Goal: Complete application form

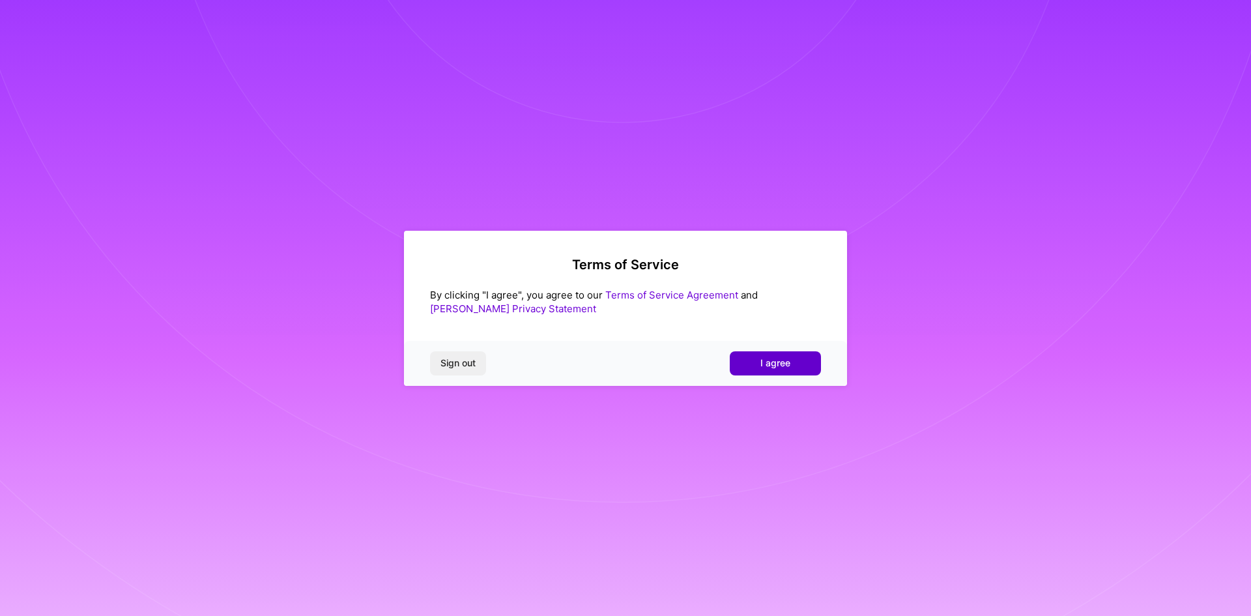
click at [780, 368] on span "I agree" at bounding box center [775, 362] width 30 height 13
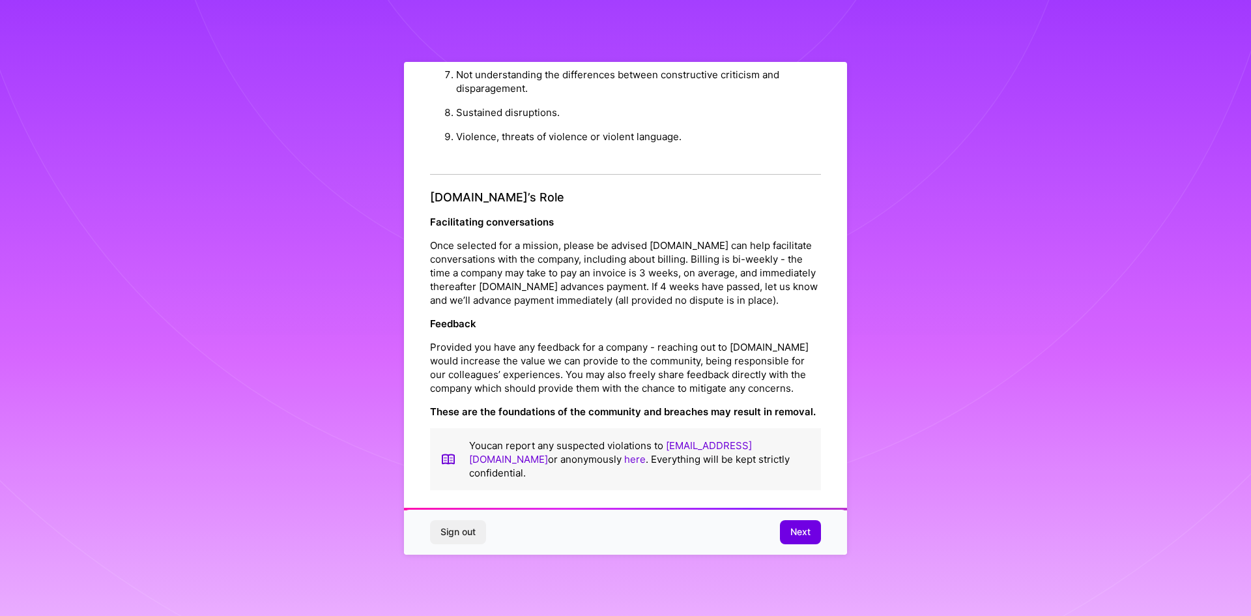
scroll to position [6, 0]
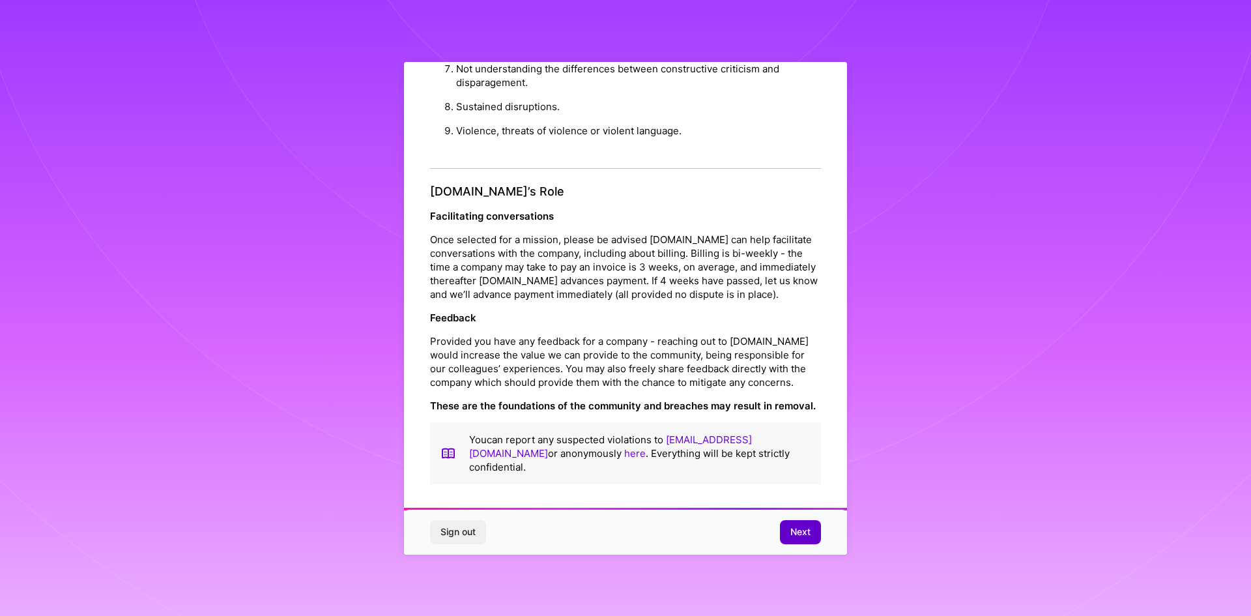
click at [795, 532] on span "Next" at bounding box center [800, 531] width 20 height 13
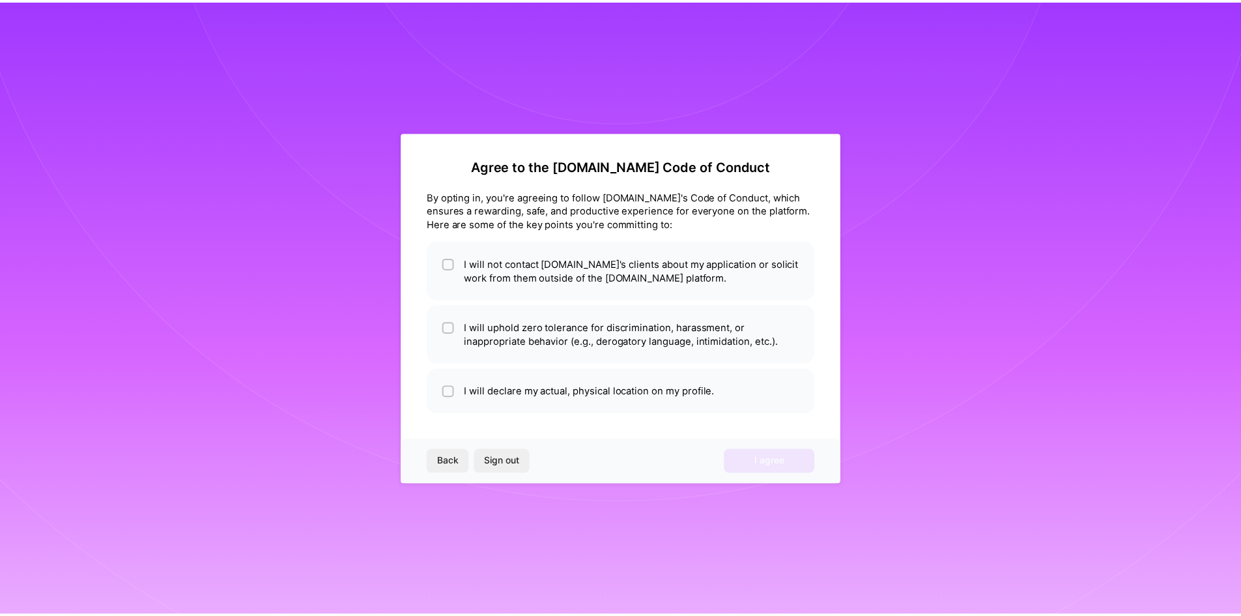
scroll to position [0, 0]
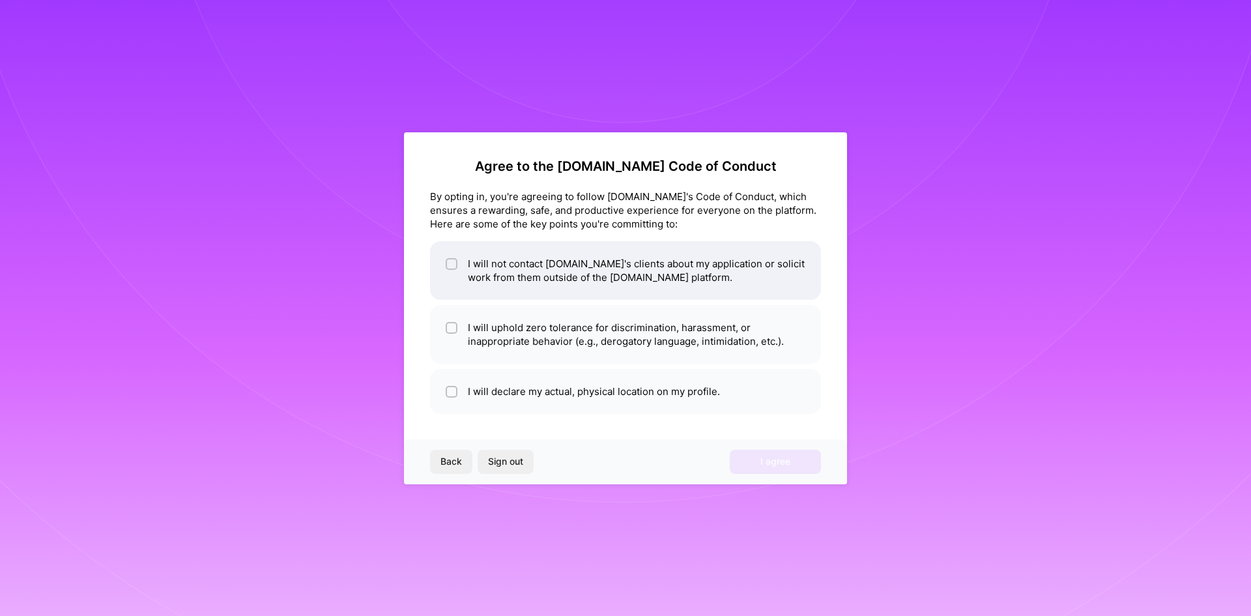
click at [456, 263] on div at bounding box center [452, 264] width 12 height 12
checkbox input "true"
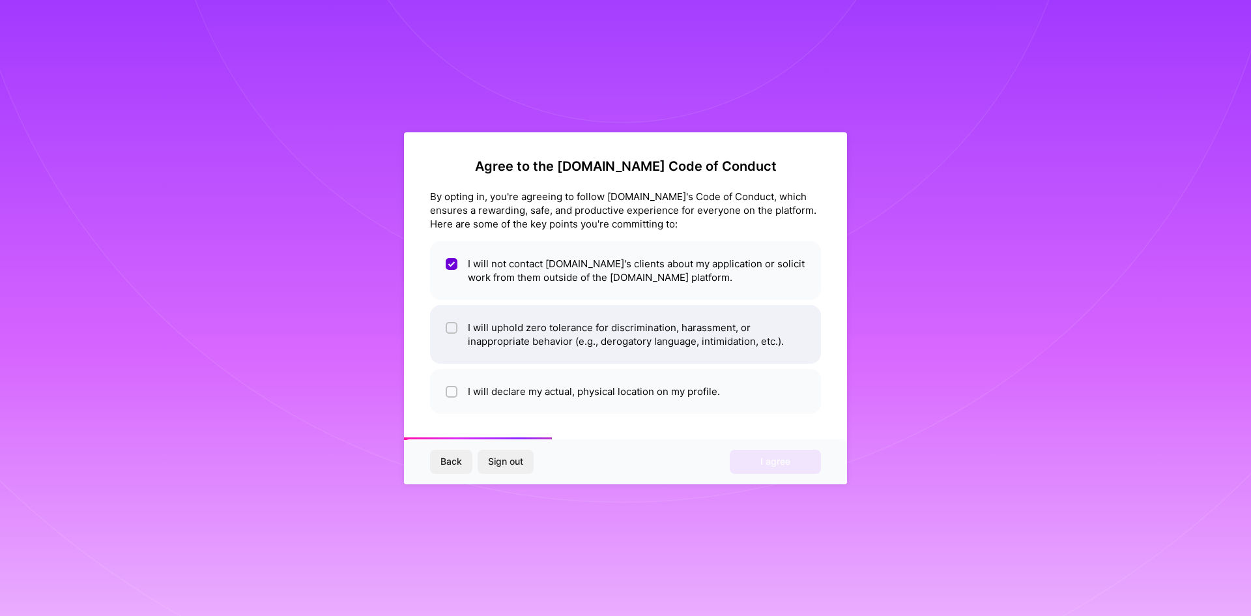
click at [452, 324] on input "checkbox" at bounding box center [452, 328] width 9 height 9
checkbox input "true"
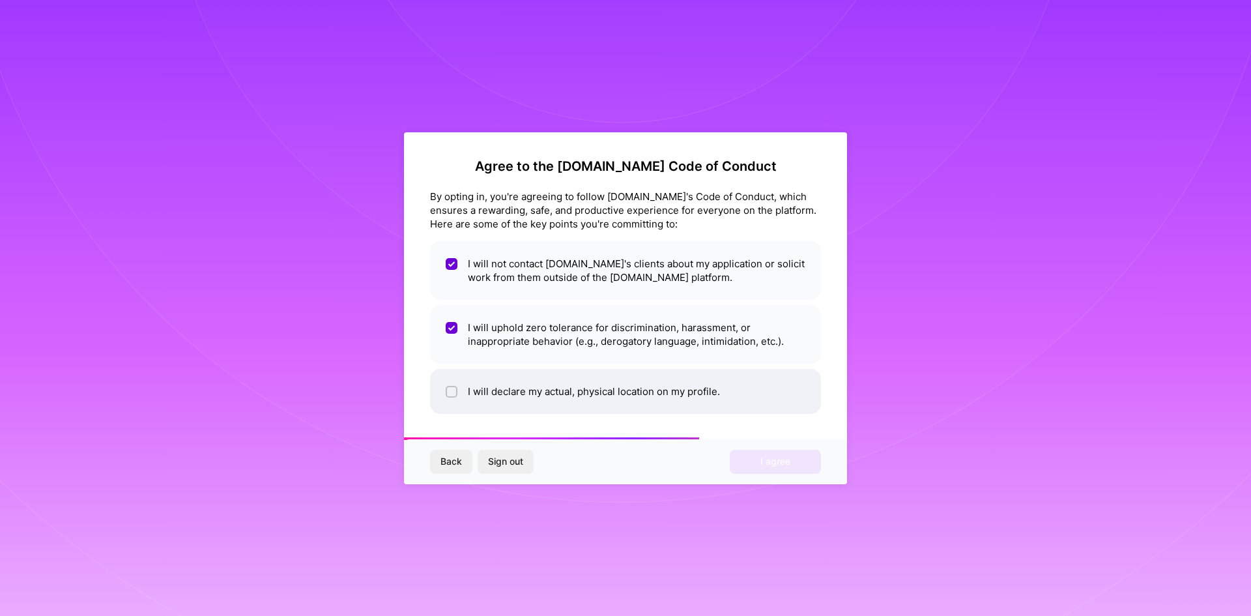
click at [446, 394] on div at bounding box center [452, 392] width 12 height 12
checkbox input "true"
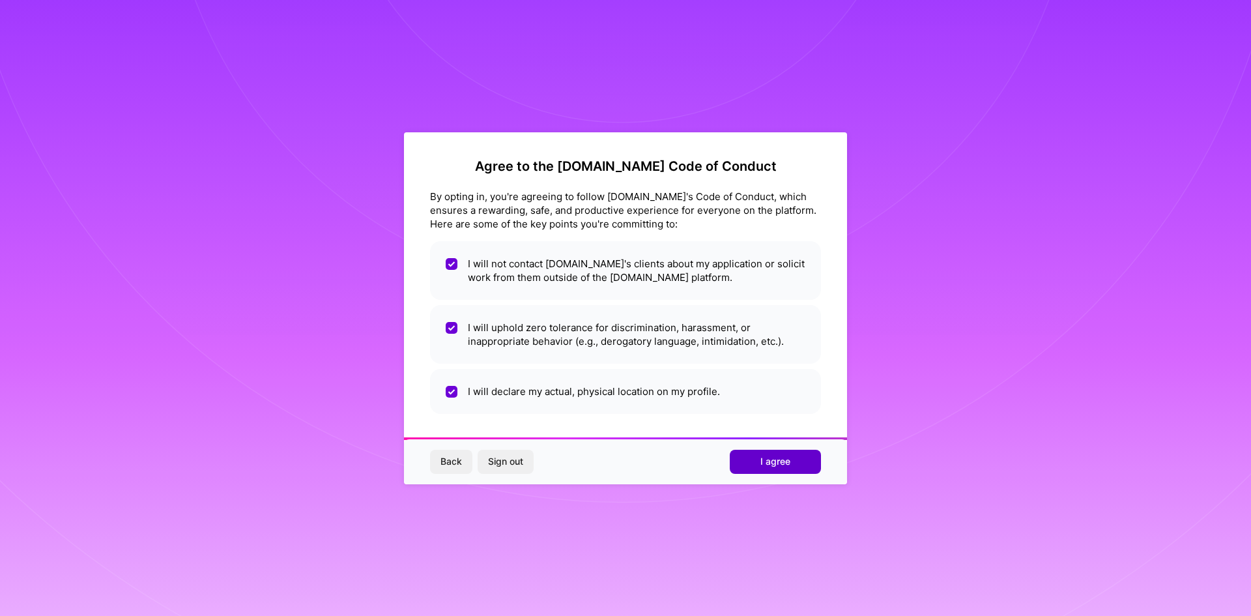
click at [767, 459] on span "I agree" at bounding box center [775, 461] width 30 height 13
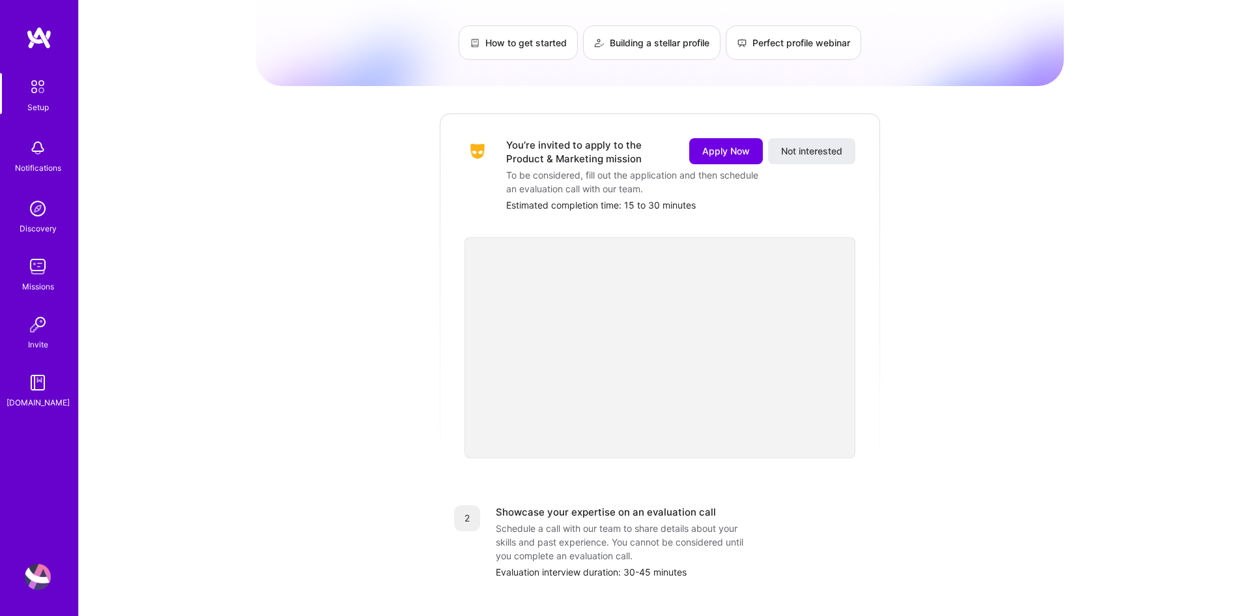
scroll to position [3, 0]
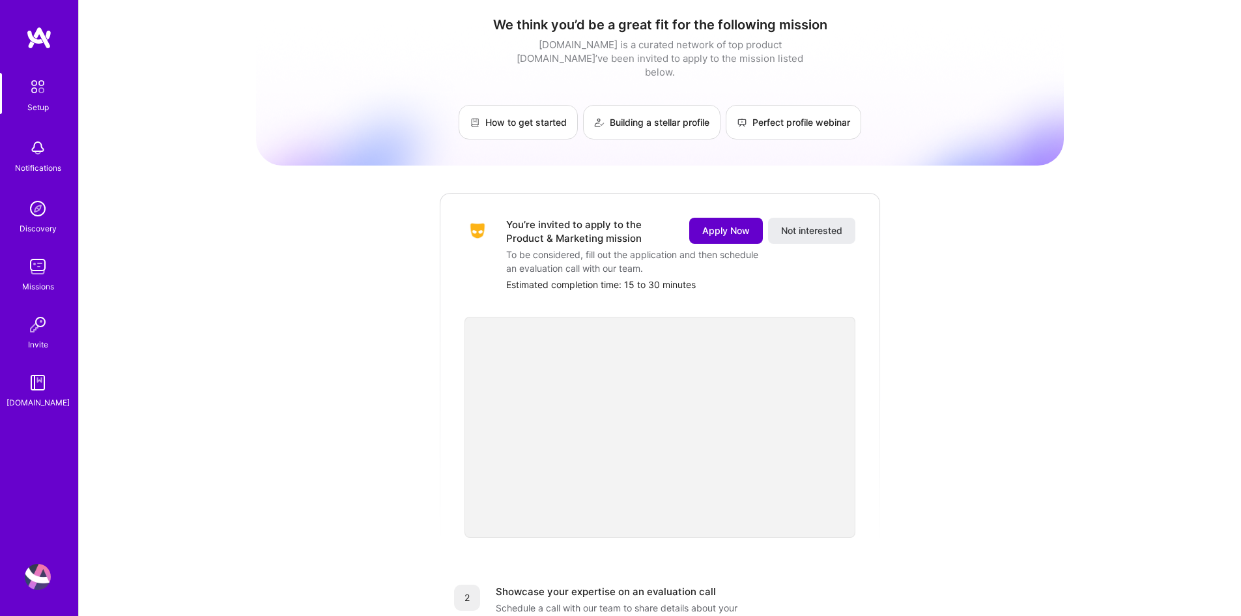
click at [742, 224] on span "Apply Now" at bounding box center [726, 230] width 48 height 13
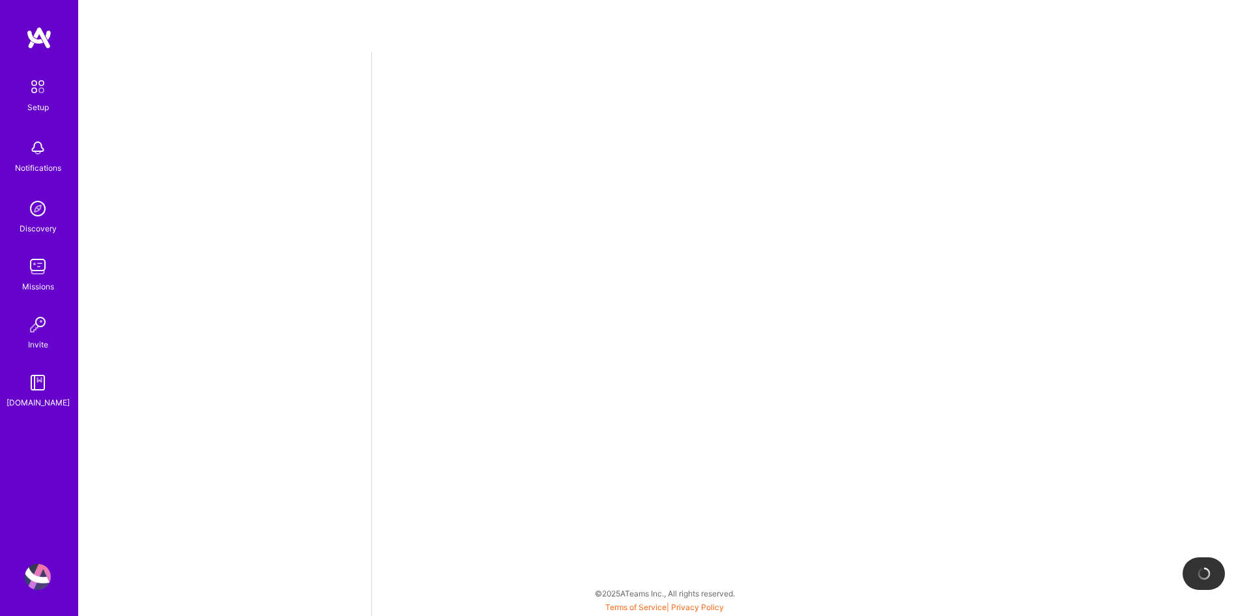
select select "US"
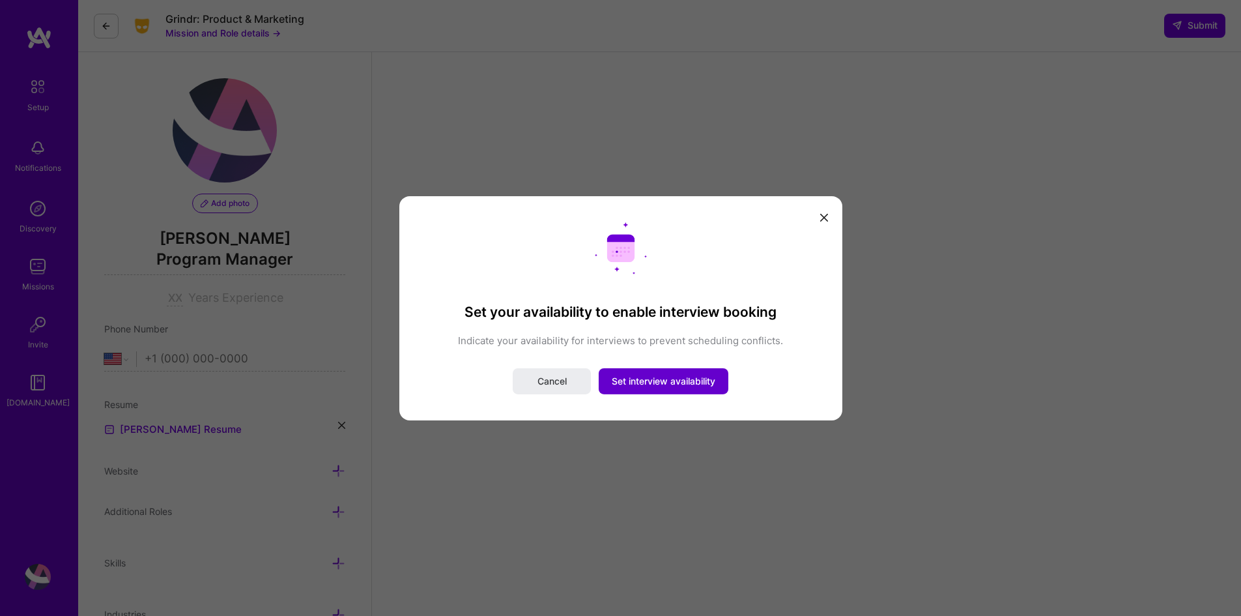
click at [674, 384] on span "Set interview availability" at bounding box center [664, 381] width 104 height 13
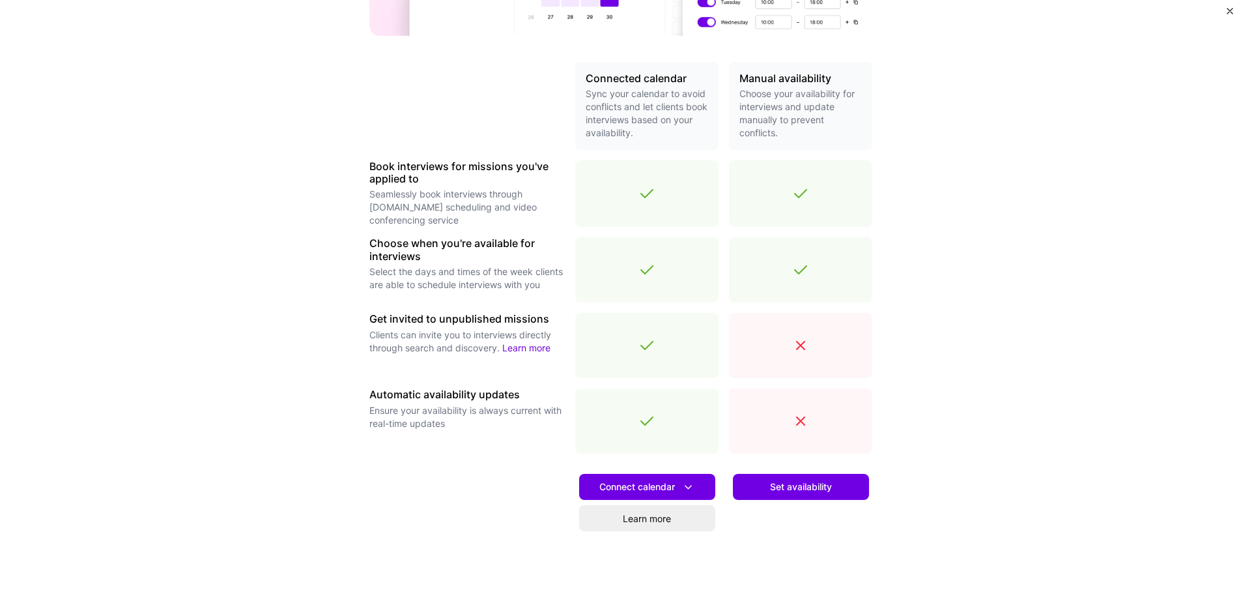
scroll to position [297, 0]
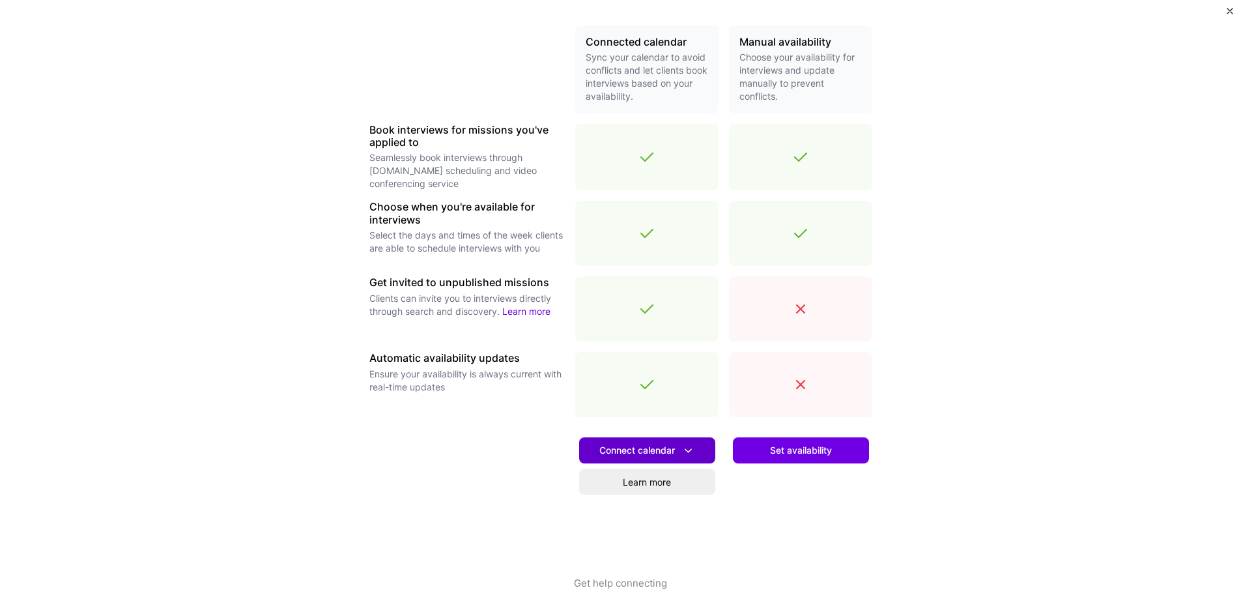
click at [683, 453] on icon at bounding box center [688, 451] width 14 height 14
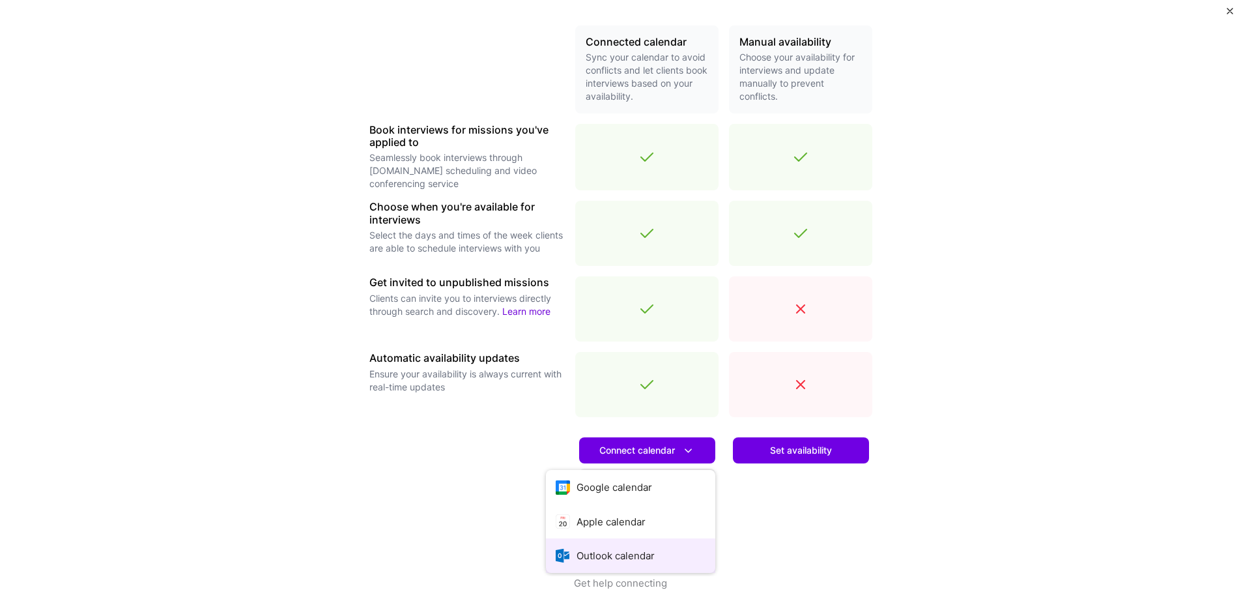
click at [629, 550] on button "Outlook calendar" at bounding box center [630, 555] width 169 height 35
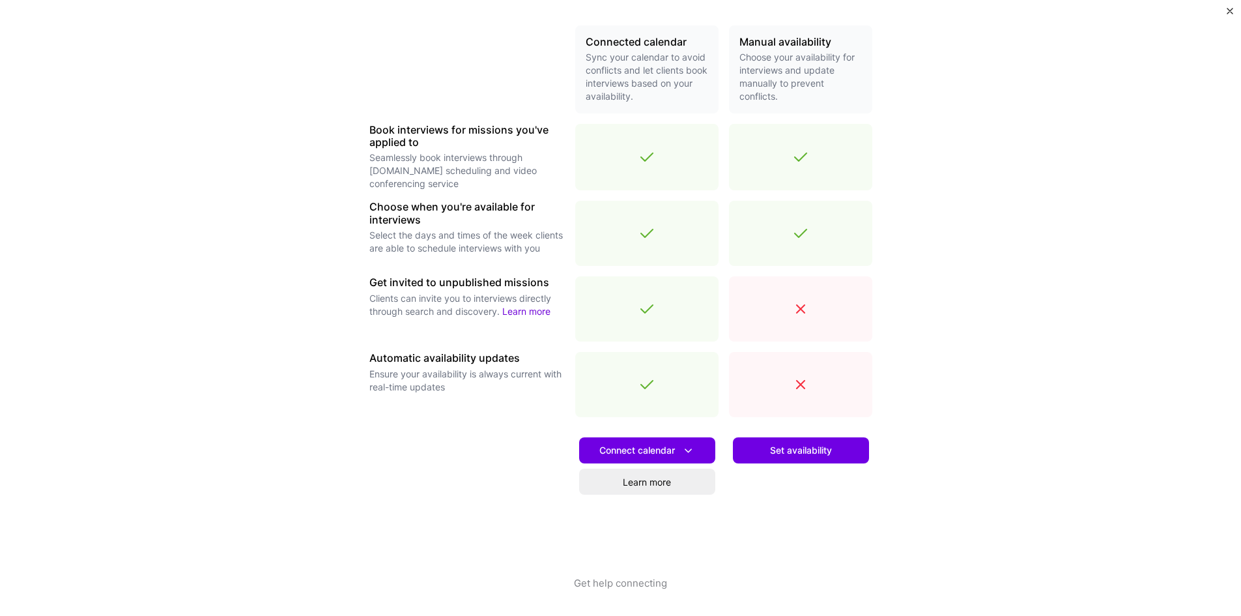
scroll to position [68, 0]
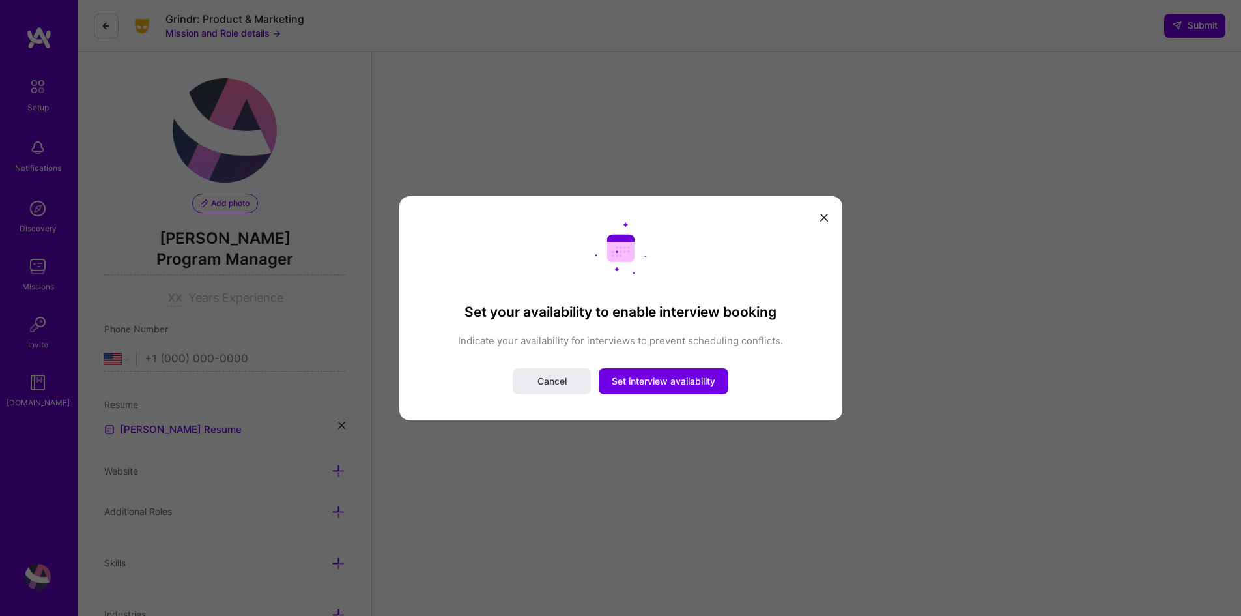
select select "US"
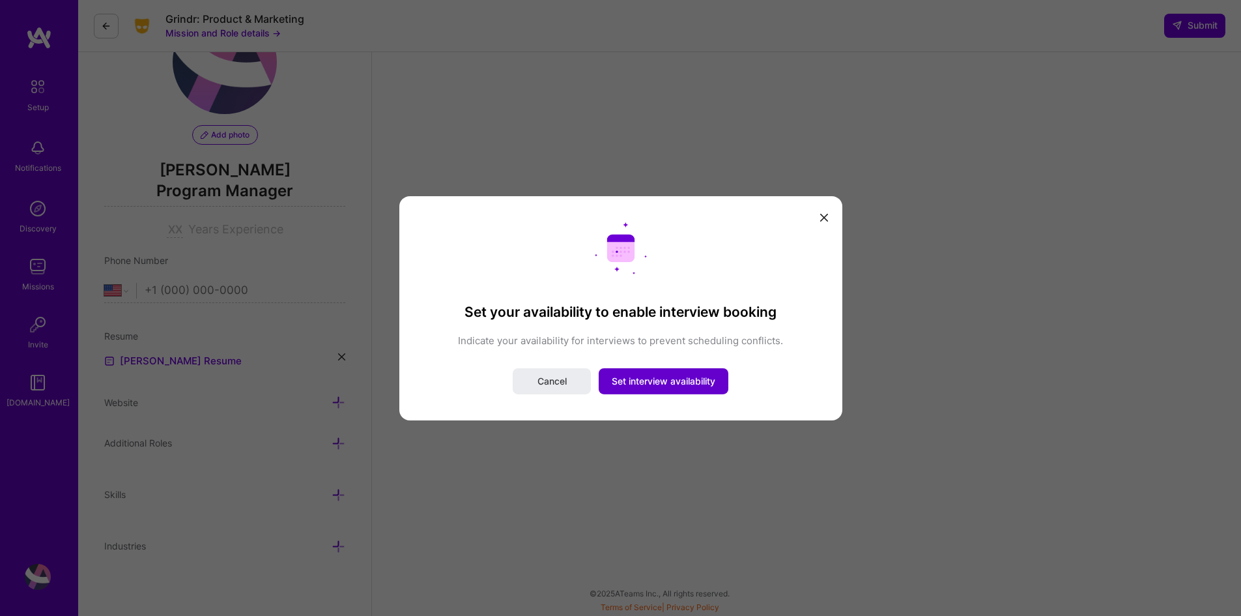
click at [661, 384] on span "Set interview availability" at bounding box center [664, 381] width 104 height 13
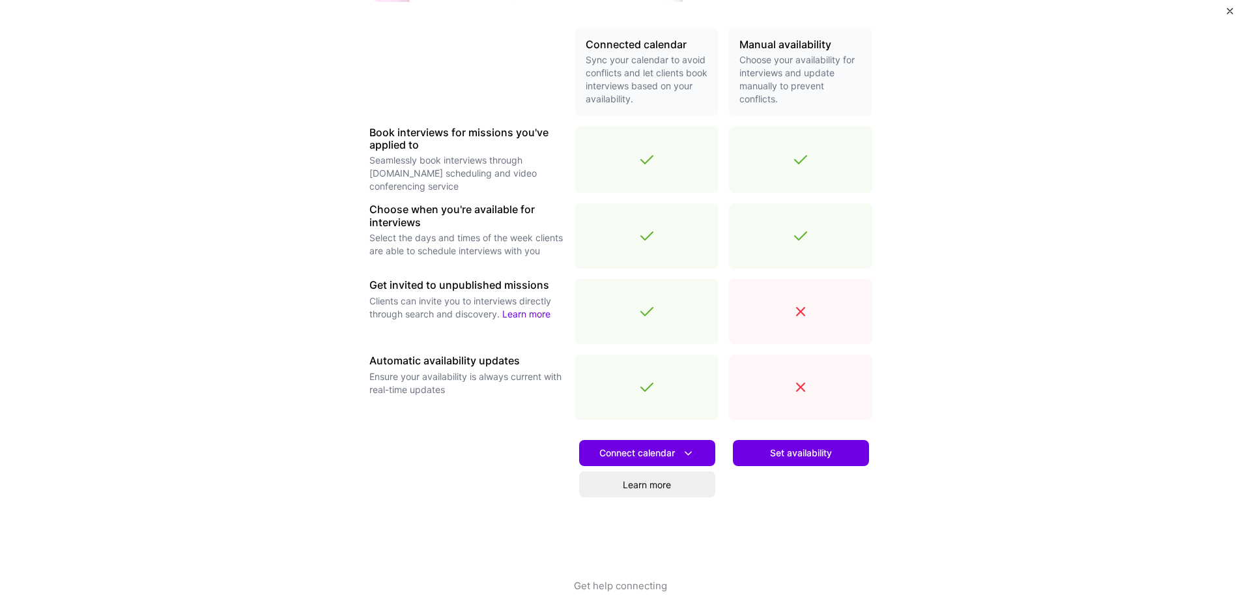
scroll to position [297, 0]
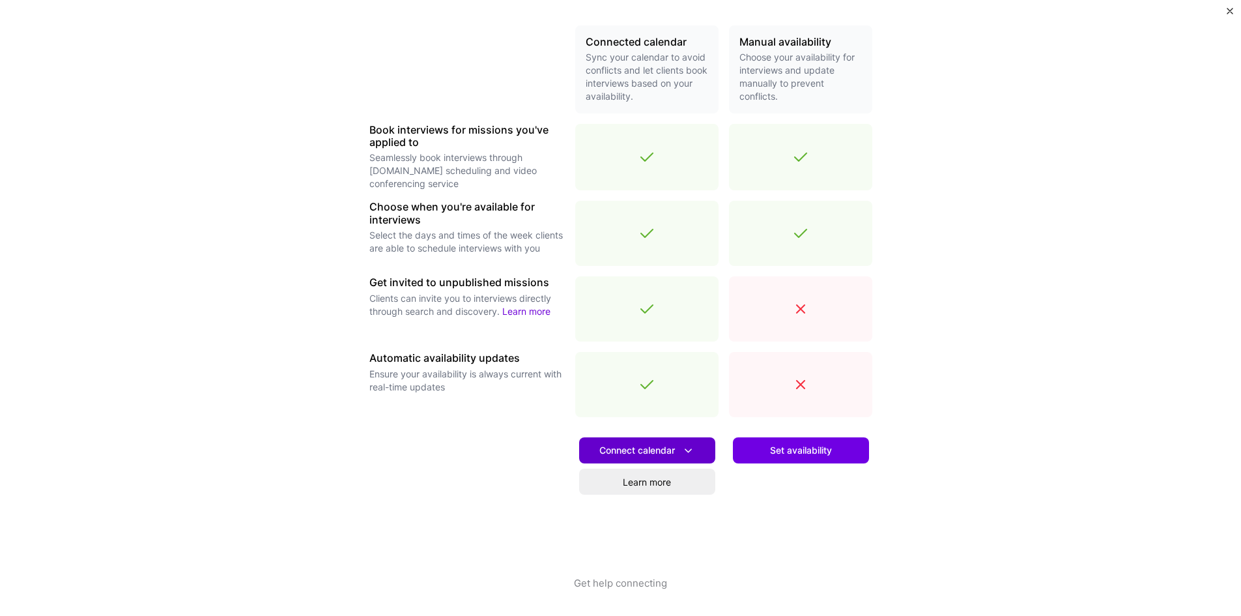
click at [643, 455] on span "Connect calendar" at bounding box center [647, 451] width 96 height 14
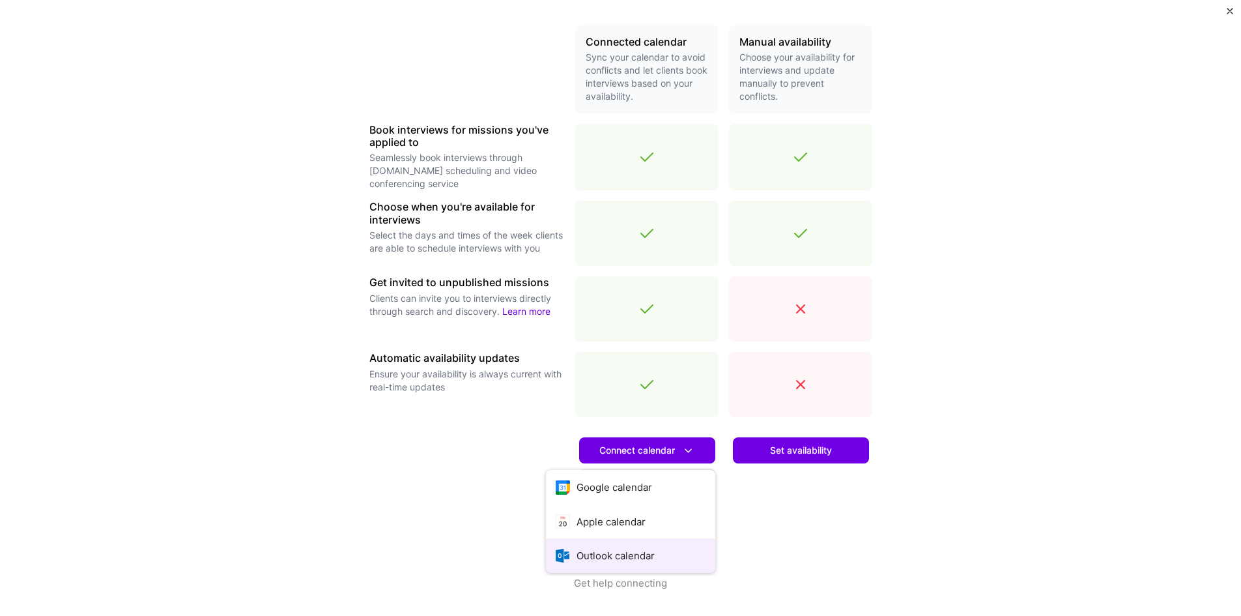
click at [586, 569] on button "Outlook calendar" at bounding box center [630, 555] width 169 height 35
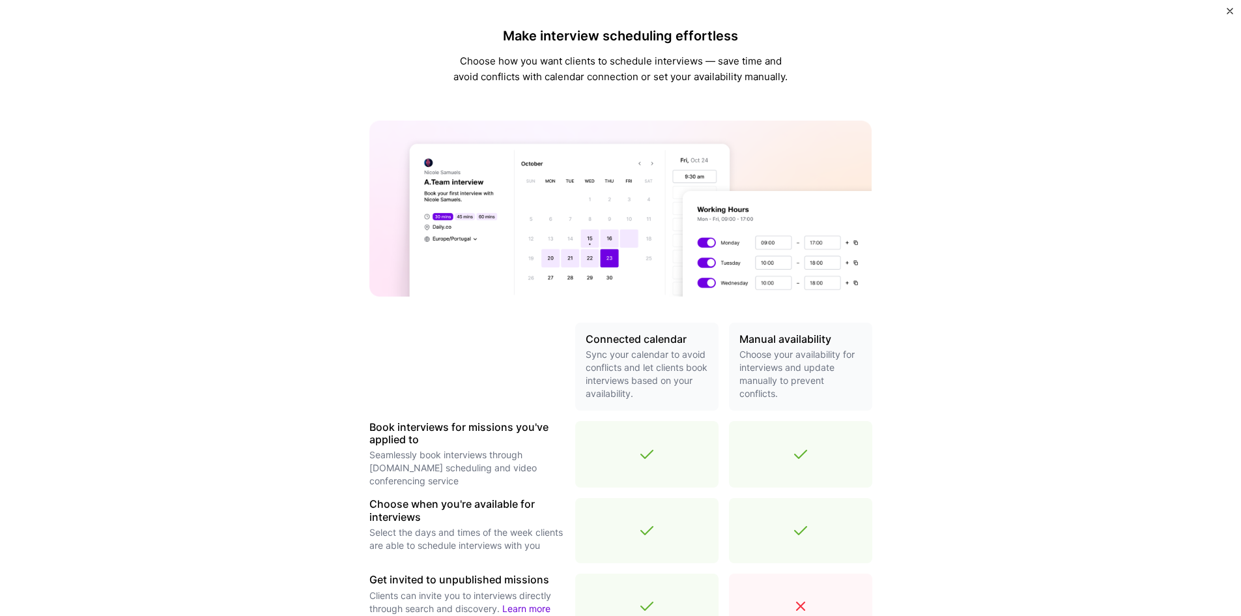
scroll to position [0, 0]
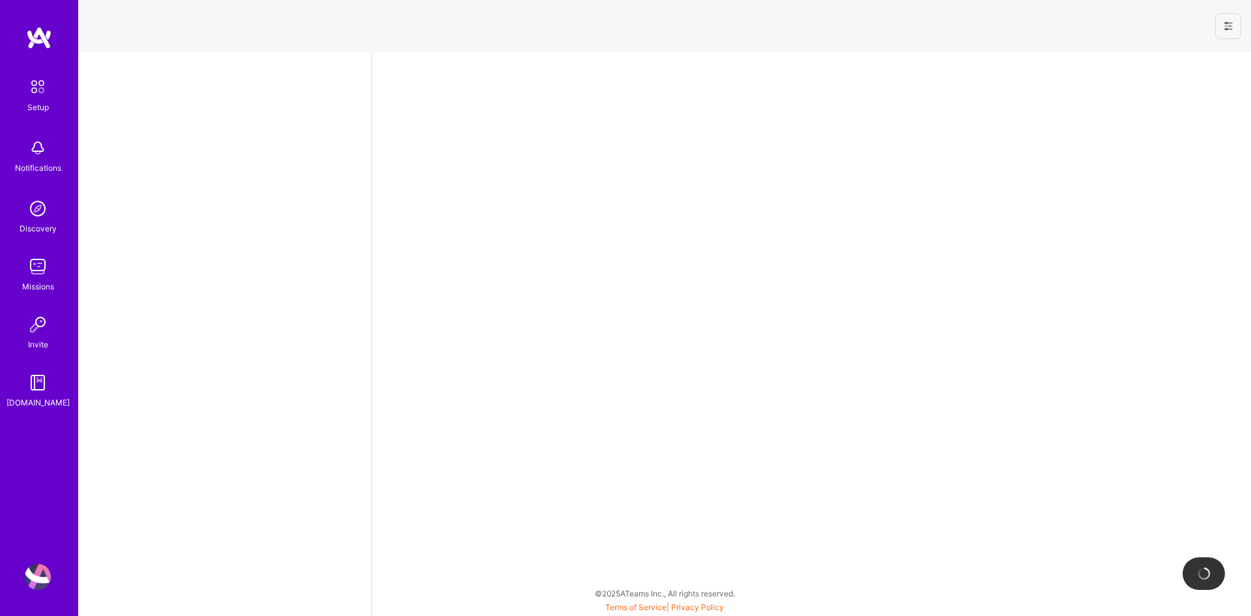
select select "US"
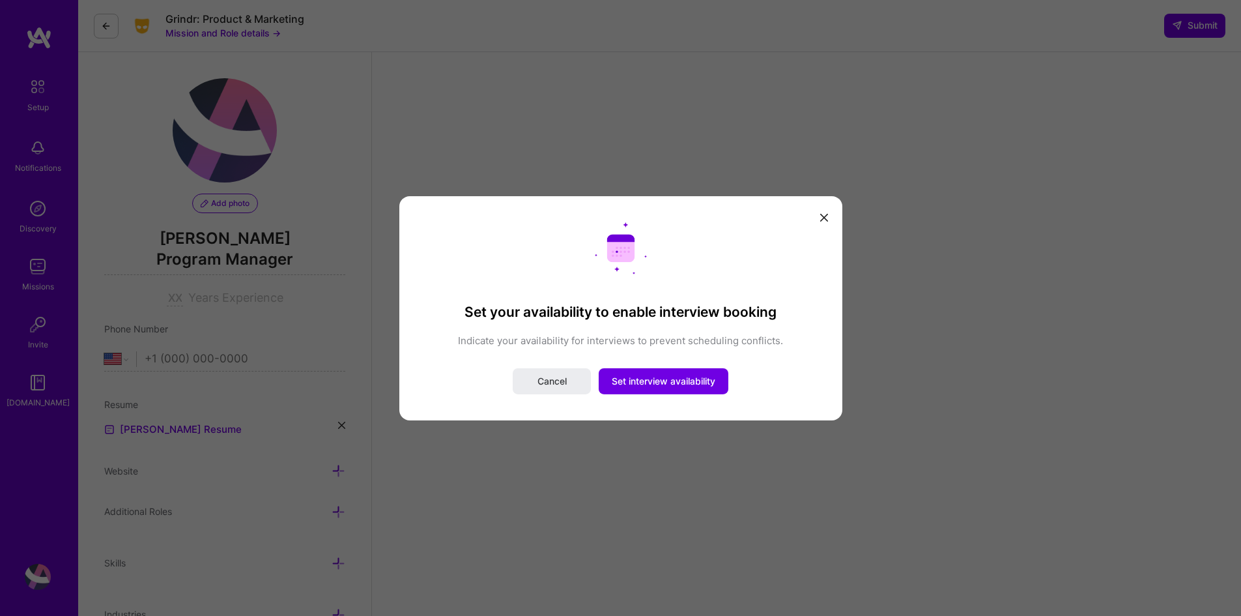
click at [823, 216] on icon "modal" at bounding box center [824, 218] width 8 height 8
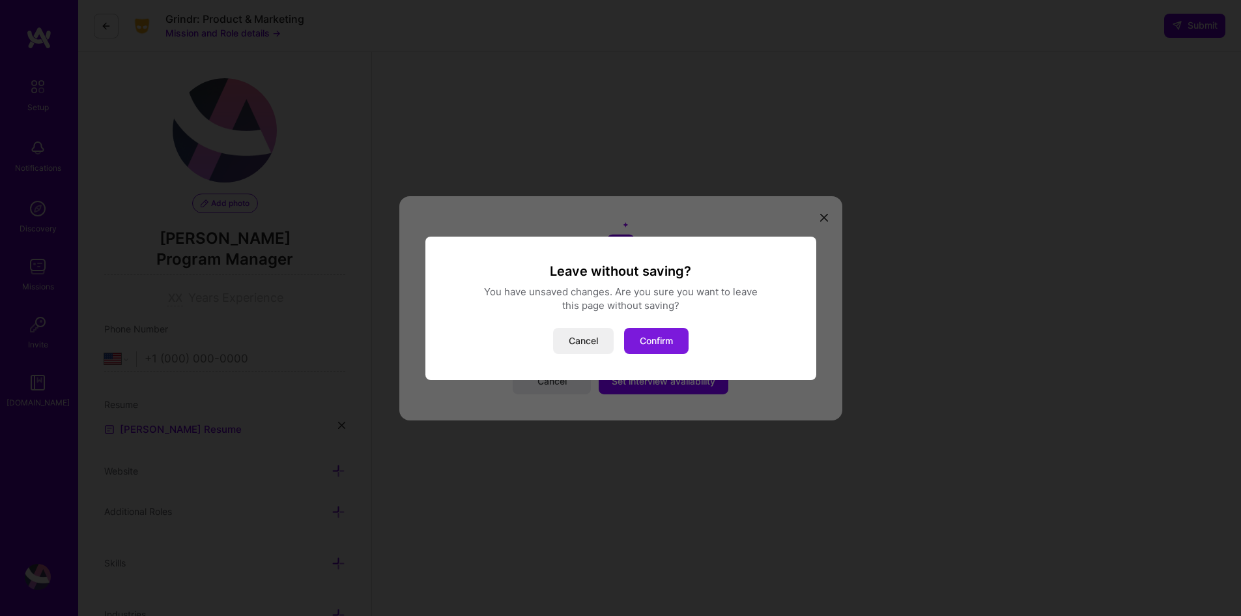
click at [651, 333] on button "Confirm" at bounding box center [656, 341] width 64 height 26
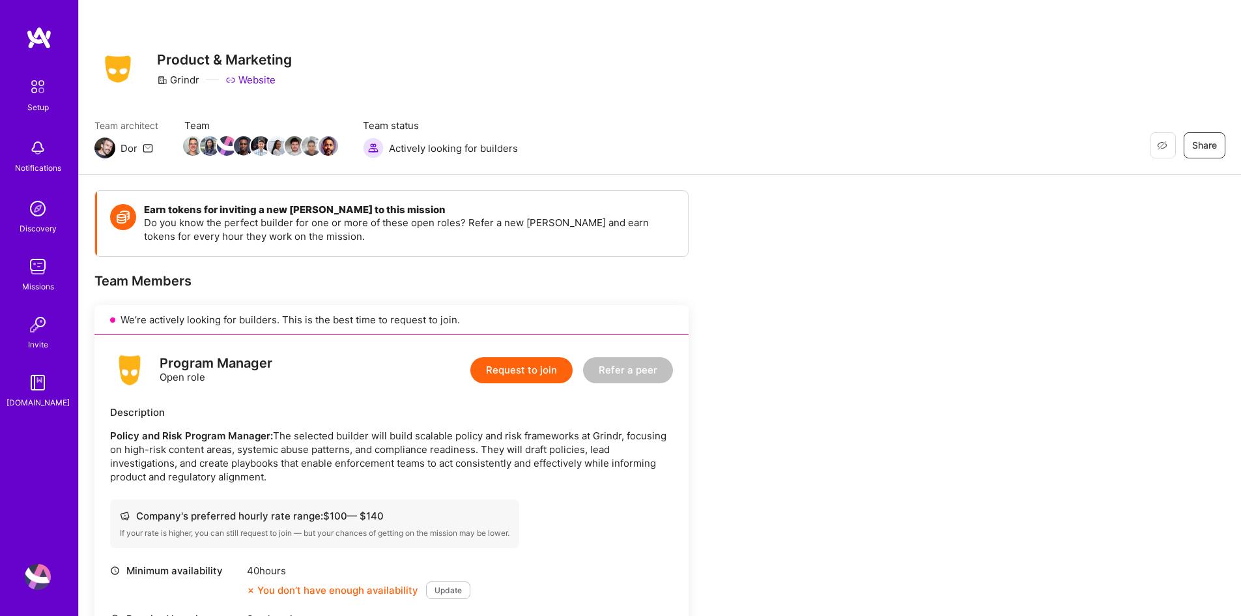
click at [508, 366] on button "Request to join" at bounding box center [521, 370] width 102 height 26
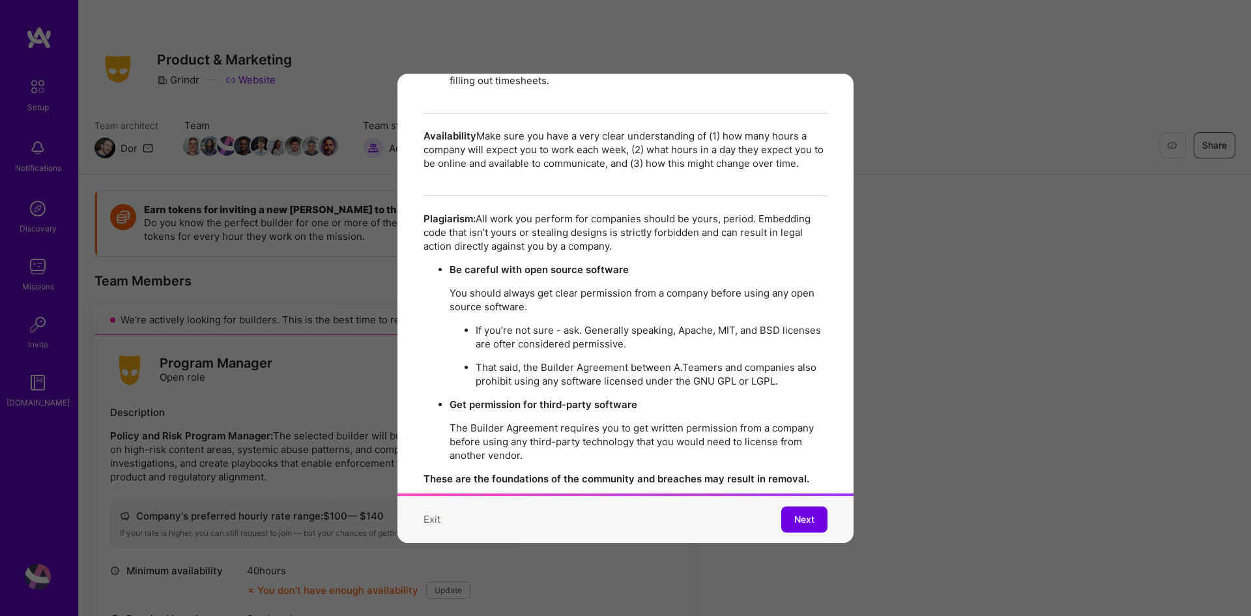
scroll to position [2235, 0]
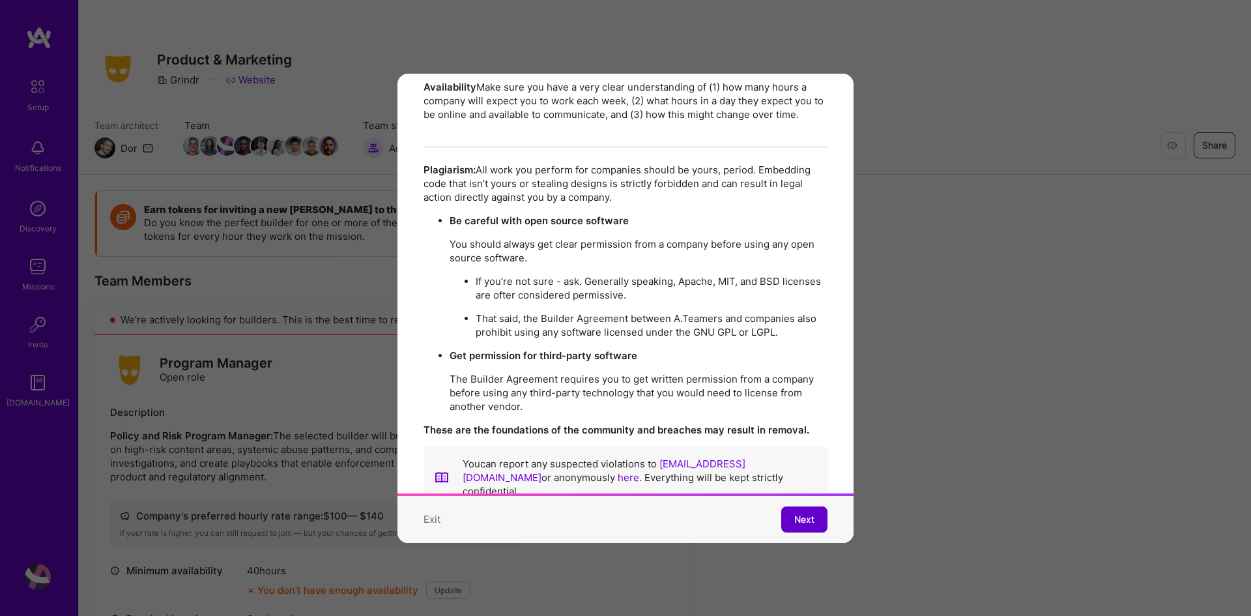
click at [782, 506] on button "Next" at bounding box center [804, 519] width 46 height 26
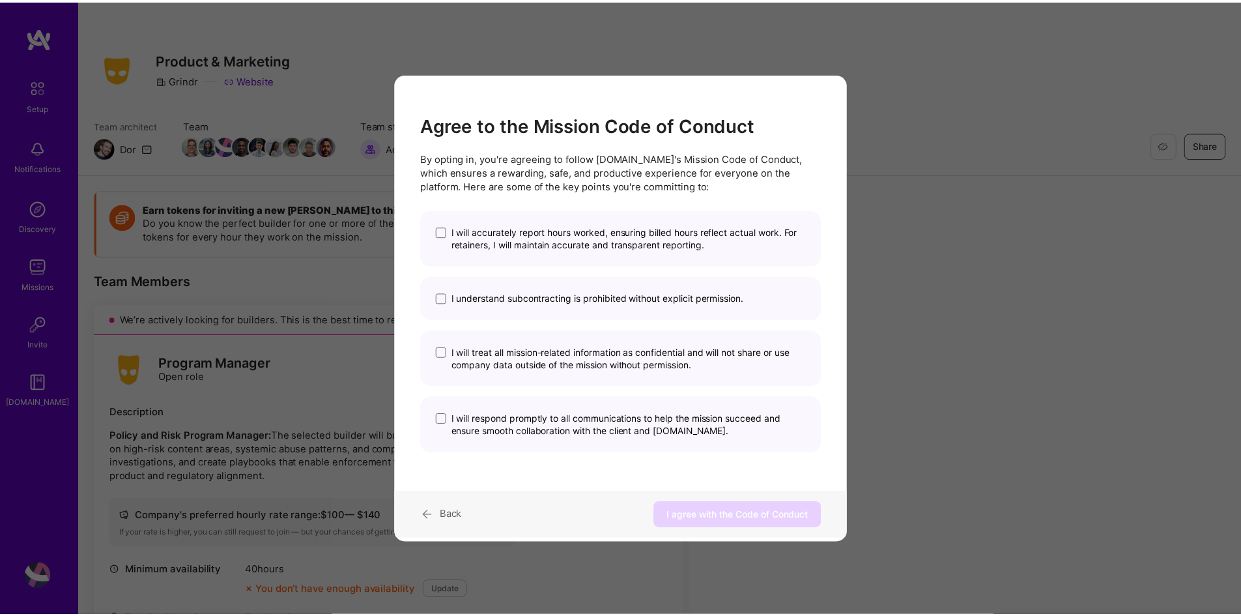
scroll to position [0, 0]
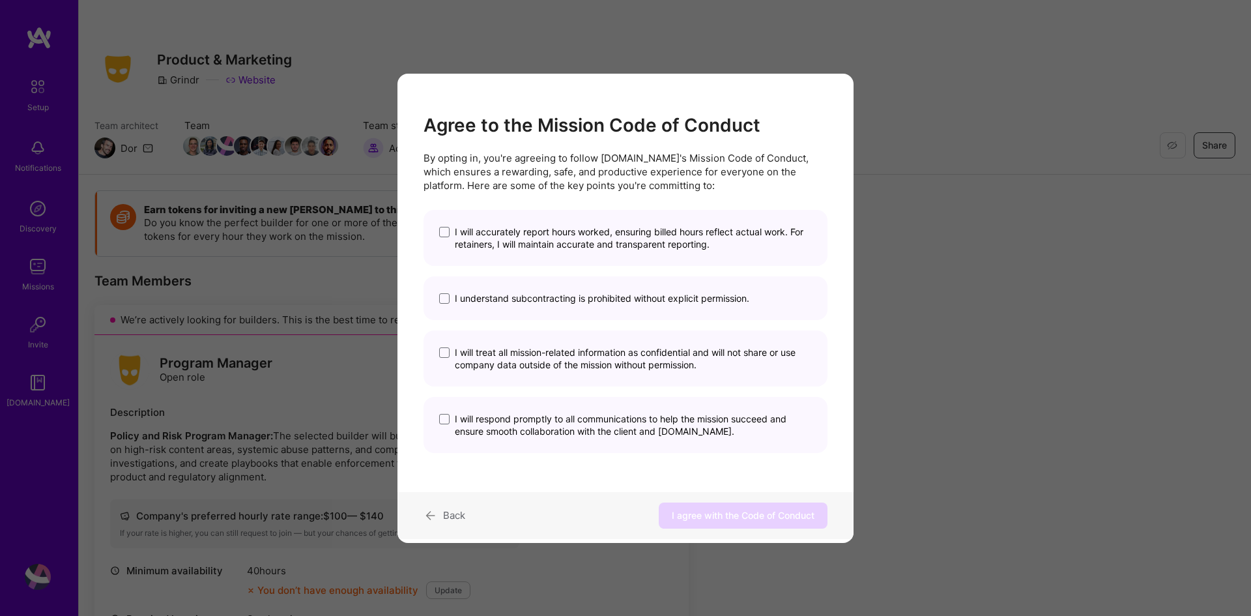
click at [579, 237] on span "I will accurately report hours worked, ensuring billed hours reflect actual wor…" at bounding box center [633, 237] width 357 height 25
click at [0, 0] on input "I will accurately report hours worked, ensuring billed hours reflect actual wor…" at bounding box center [0, 0] width 0 height 0
click at [560, 302] on span "I understand subcontracting is prohibited without explicit permission." at bounding box center [602, 298] width 294 height 12
click at [0, 0] on input "I understand subcontracting is prohibited without explicit permission." at bounding box center [0, 0] width 0 height 0
click at [592, 357] on span "I will treat all mission-related information as confidential and will not share…" at bounding box center [633, 358] width 357 height 25
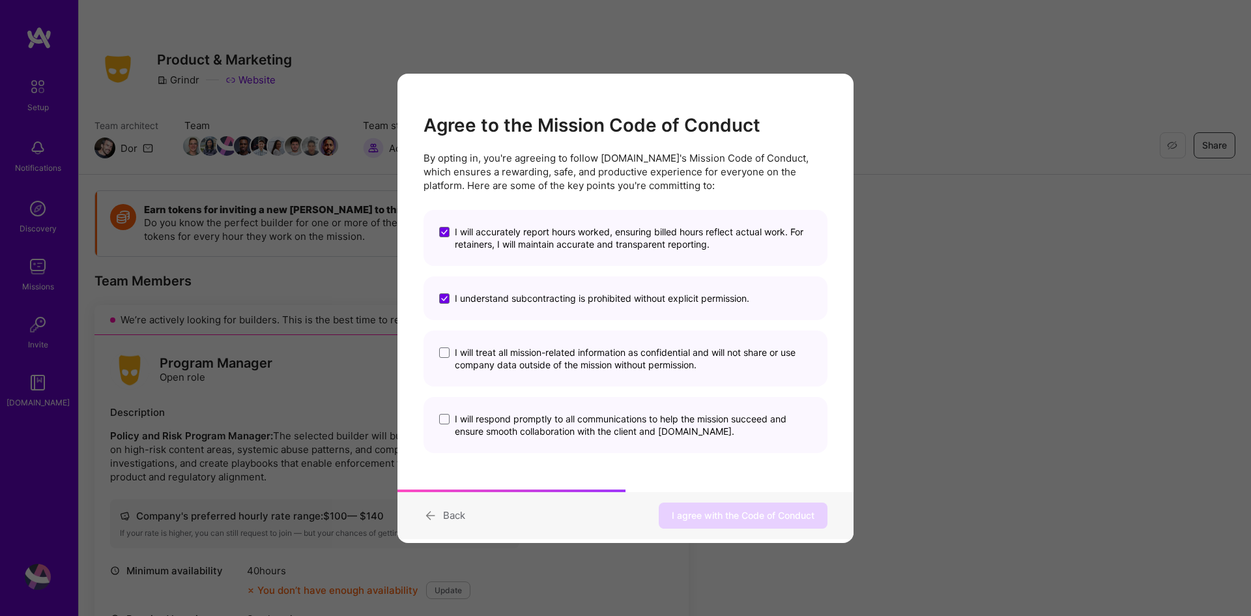
click at [0, 0] on input "I will treat all mission-related information as confidential and will not share…" at bounding box center [0, 0] width 0 height 0
click at [555, 423] on span "I will respond promptly to all communications to help the mission succeed and e…" at bounding box center [633, 424] width 357 height 25
click at [0, 0] on input "I will respond promptly to all communications to help the mission succeed and e…" at bounding box center [0, 0] width 0 height 0
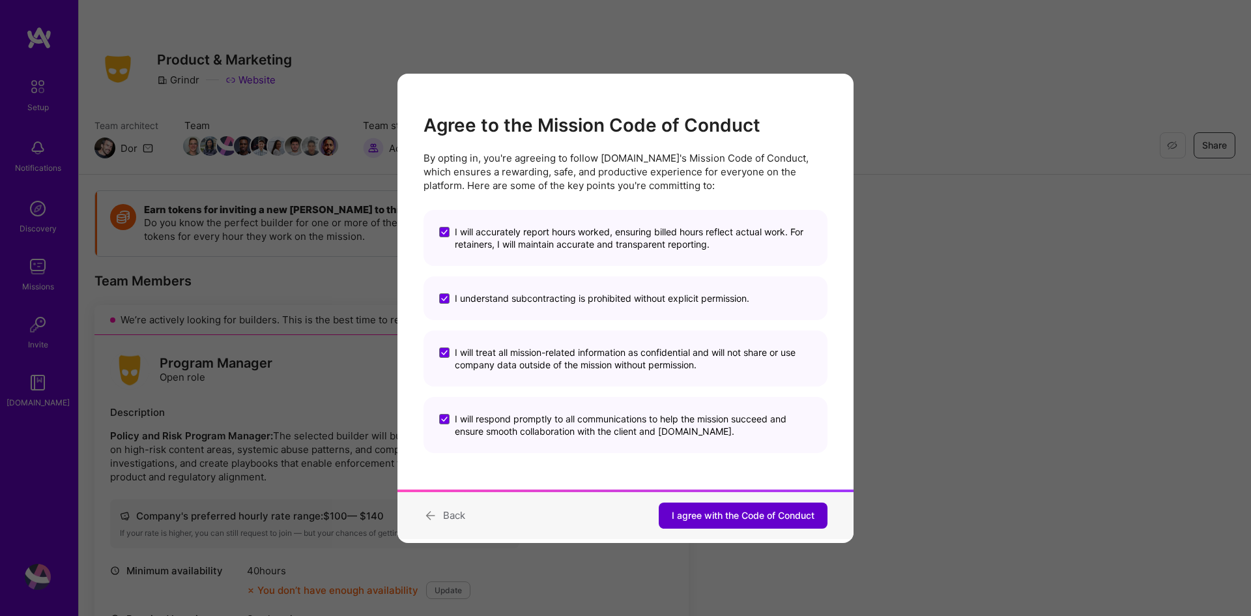
click at [687, 509] on span "I agree with the Code of Conduct" at bounding box center [743, 515] width 143 height 13
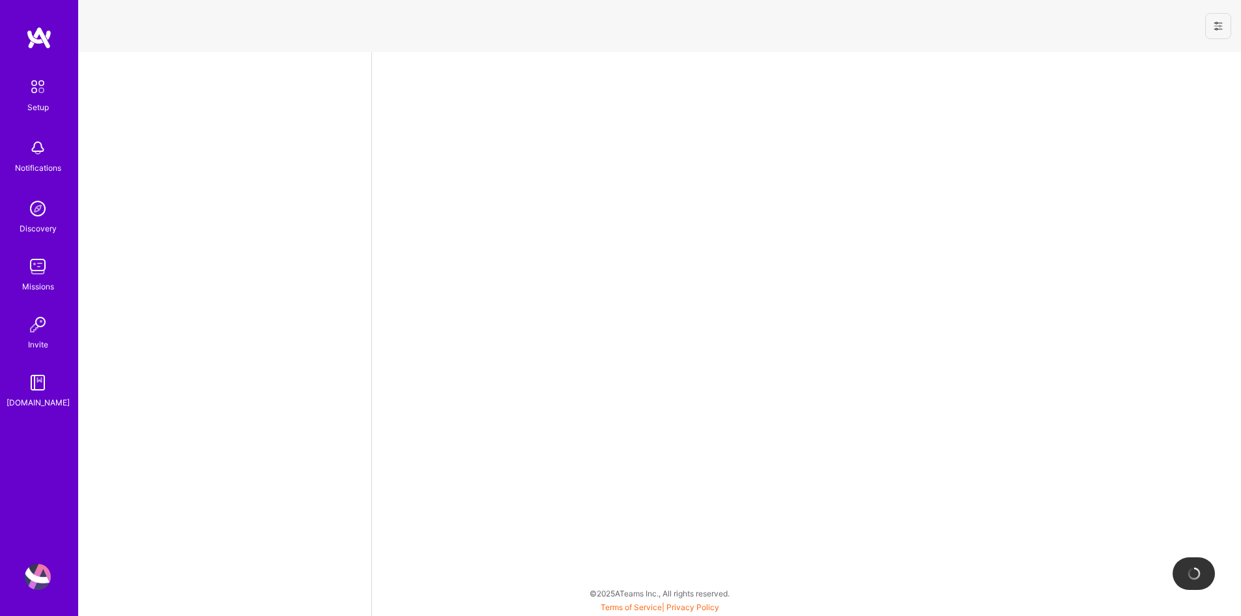
select select "US"
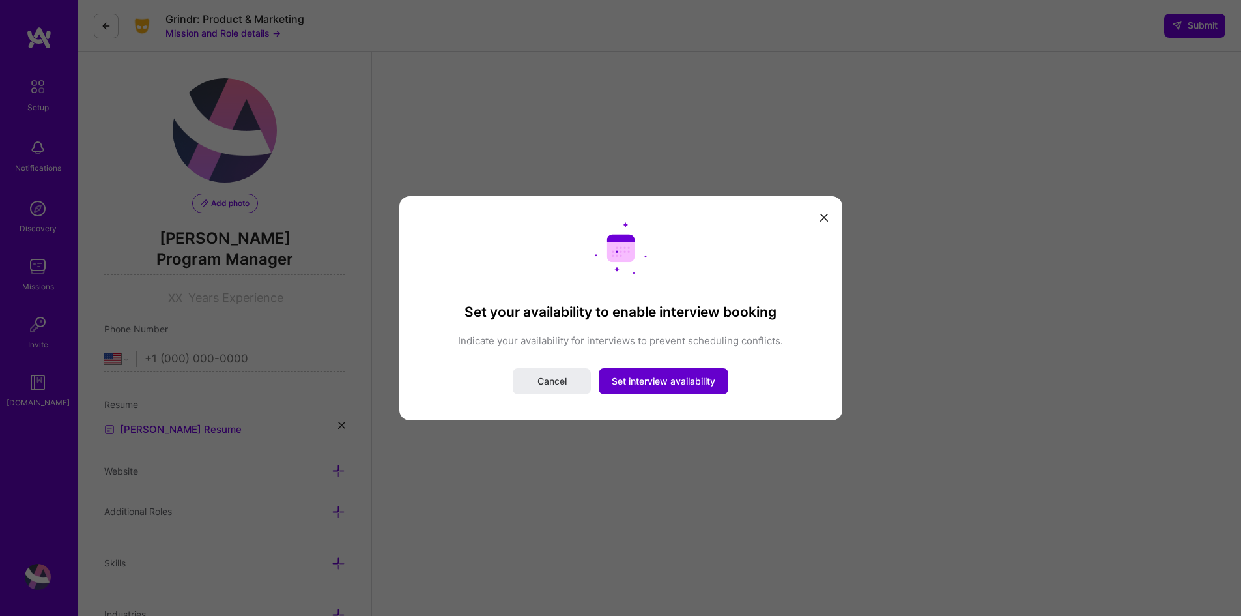
click at [696, 377] on span "Set interview availability" at bounding box center [664, 381] width 104 height 13
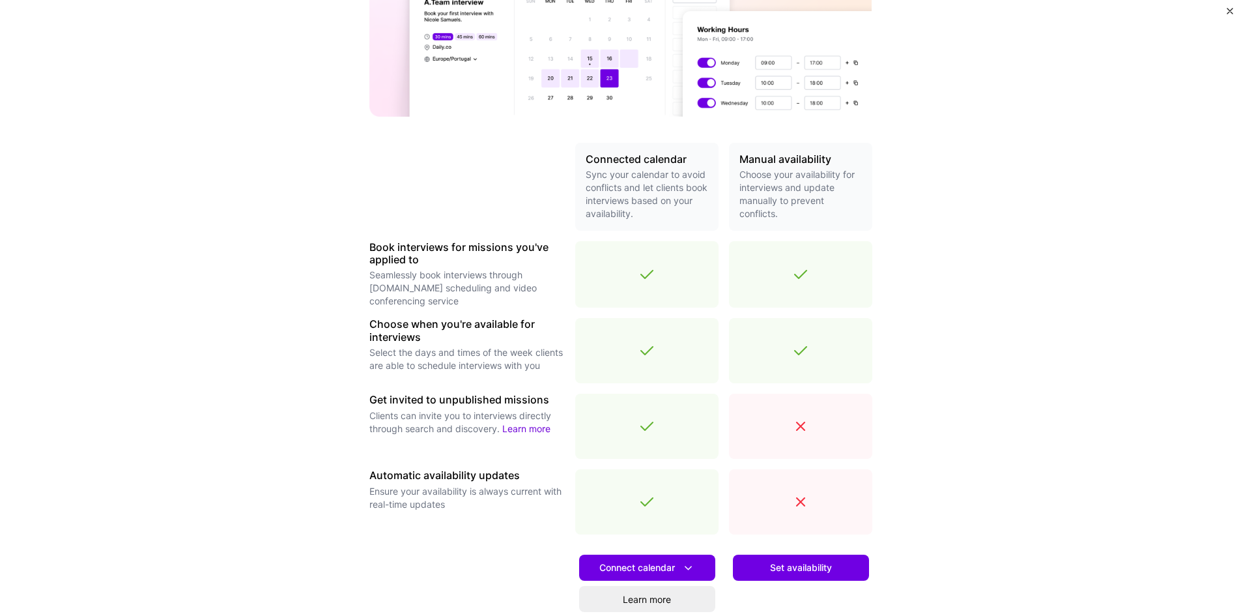
scroll to position [297, 0]
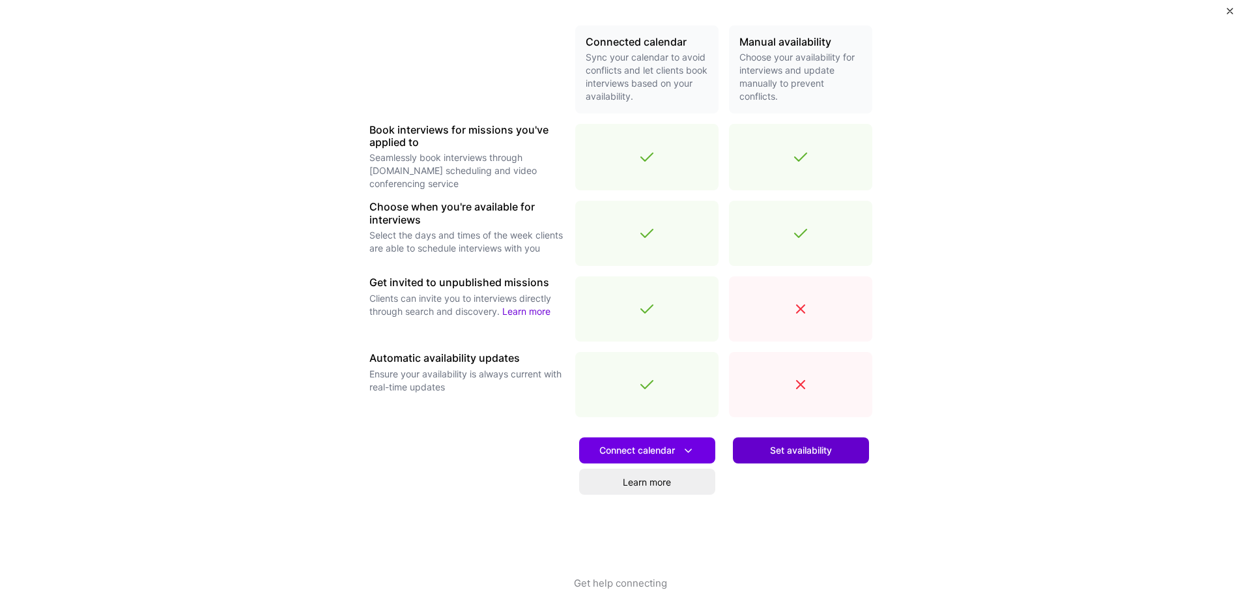
click at [792, 449] on span "Set availability" at bounding box center [801, 450] width 62 height 13
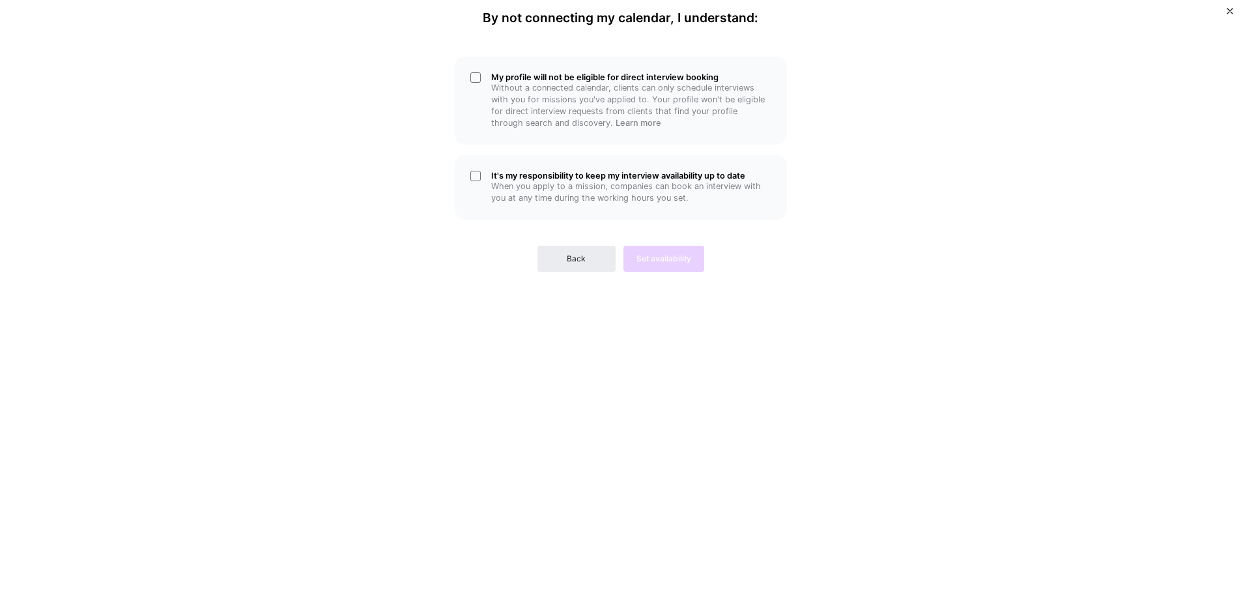
scroll to position [0, 0]
click at [560, 92] on p "Without a connected calendar, clients can only schedule interviews with you for…" at bounding box center [631, 105] width 280 height 47
click at [521, 177] on h5 "It's my responsibility to keep my interview availability up to date" at bounding box center [631, 176] width 280 height 10
click at [672, 266] on button "Set availability" at bounding box center [663, 259] width 81 height 26
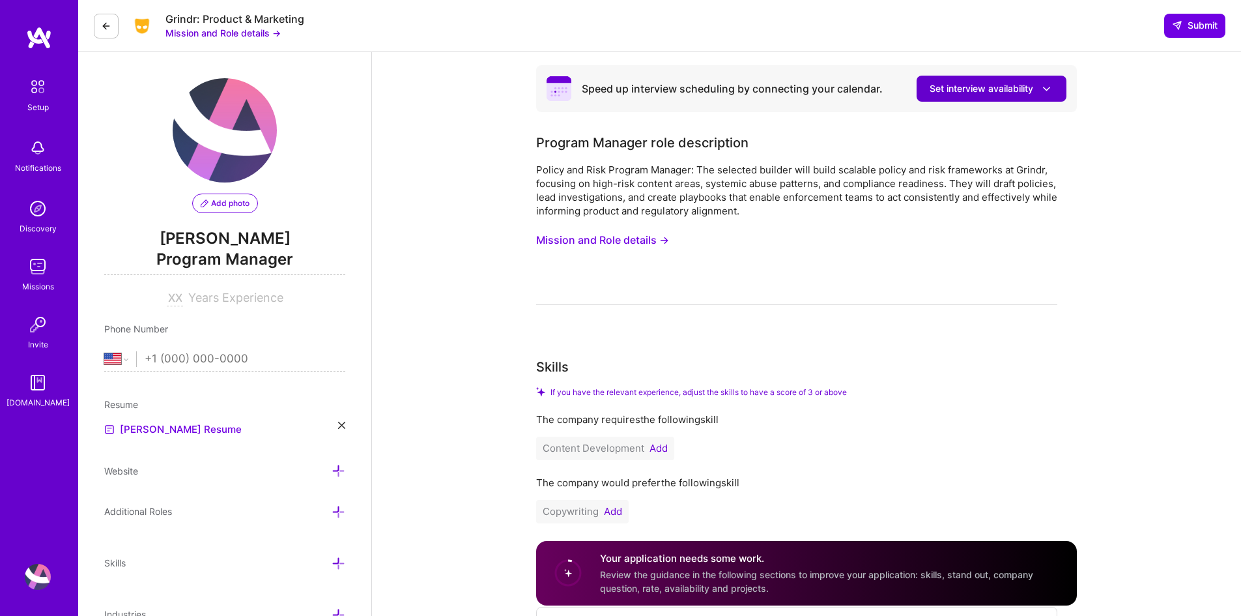
click at [997, 83] on span "Set interview availability" at bounding box center [992, 89] width 124 height 14
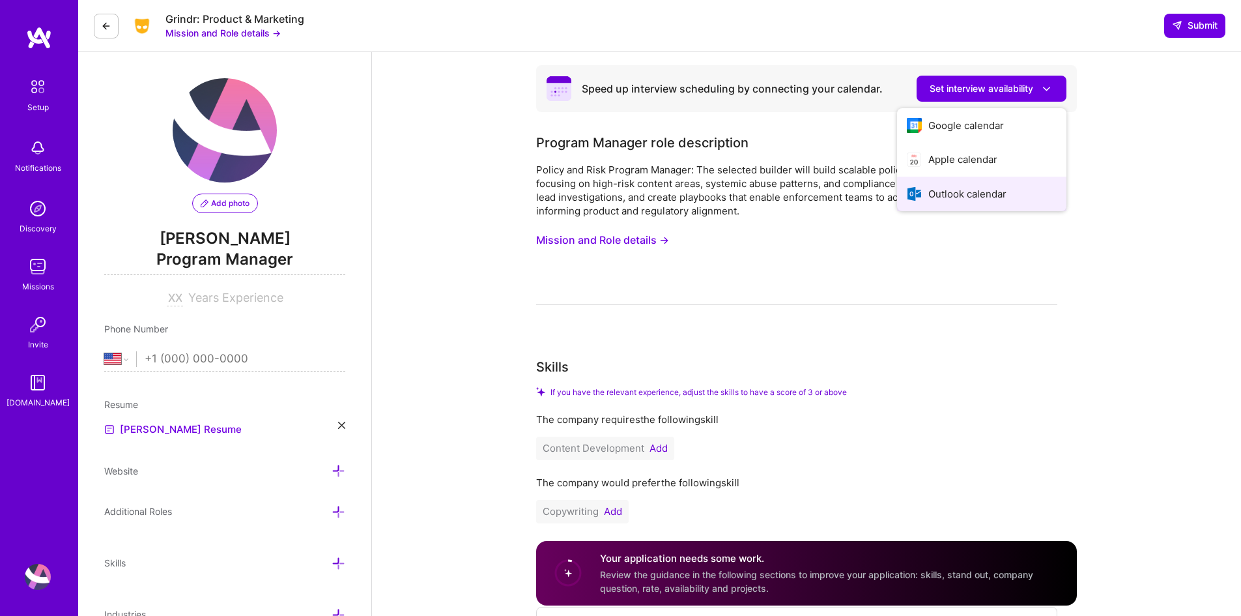
click at [942, 191] on button "Outlook calendar" at bounding box center [981, 194] width 169 height 35
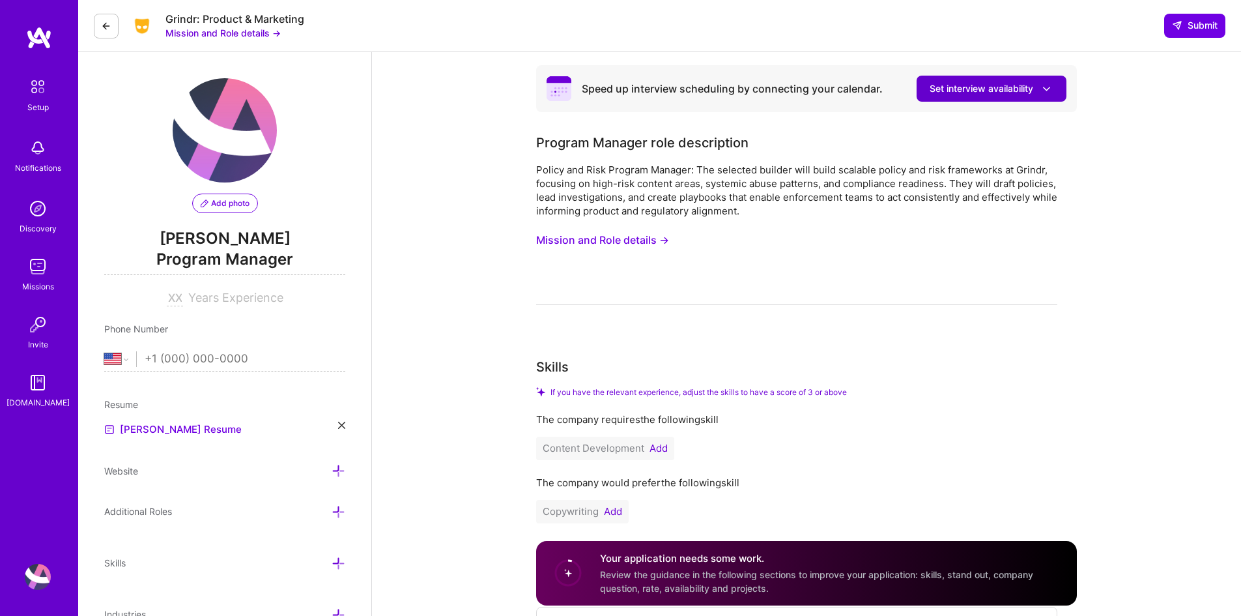
click at [966, 87] on span "Set interview availability" at bounding box center [992, 89] width 124 height 14
click at [1048, 90] on icon at bounding box center [1047, 89] width 14 height 14
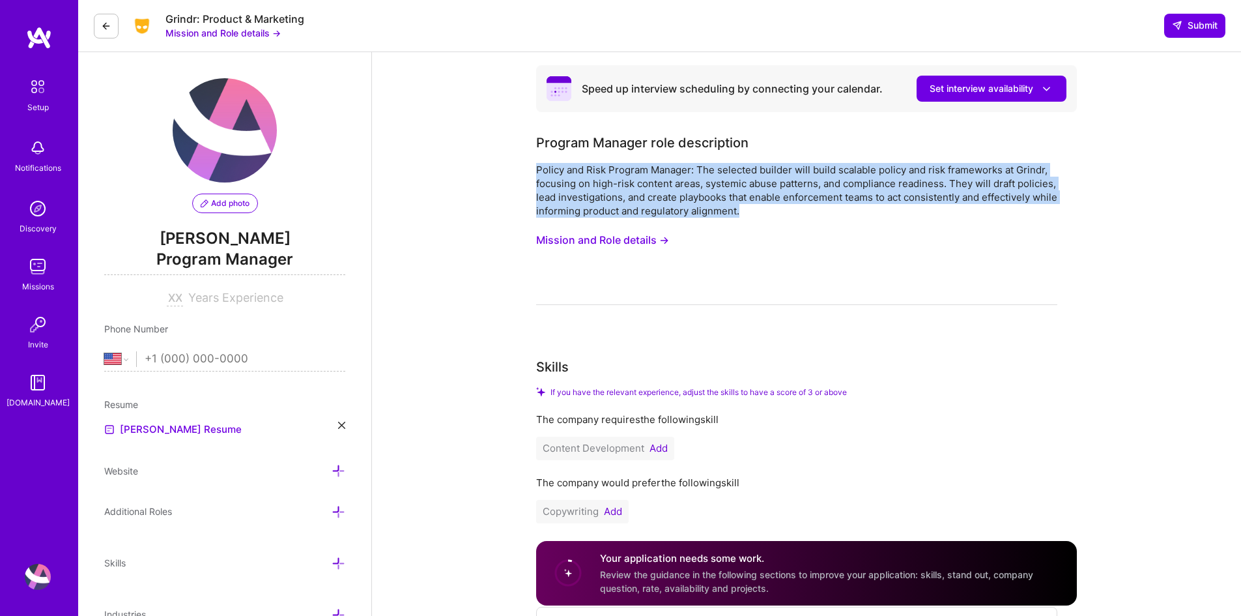
drag, startPoint x: 537, startPoint y: 171, endPoint x: 1033, endPoint y: 208, distance: 497.1
click at [1033, 208] on div "Policy and Risk Program Manager: The selected builder will build scalable polic…" at bounding box center [796, 190] width 521 height 55
click at [633, 242] on button "Mission and Role details →" at bounding box center [602, 240] width 133 height 24
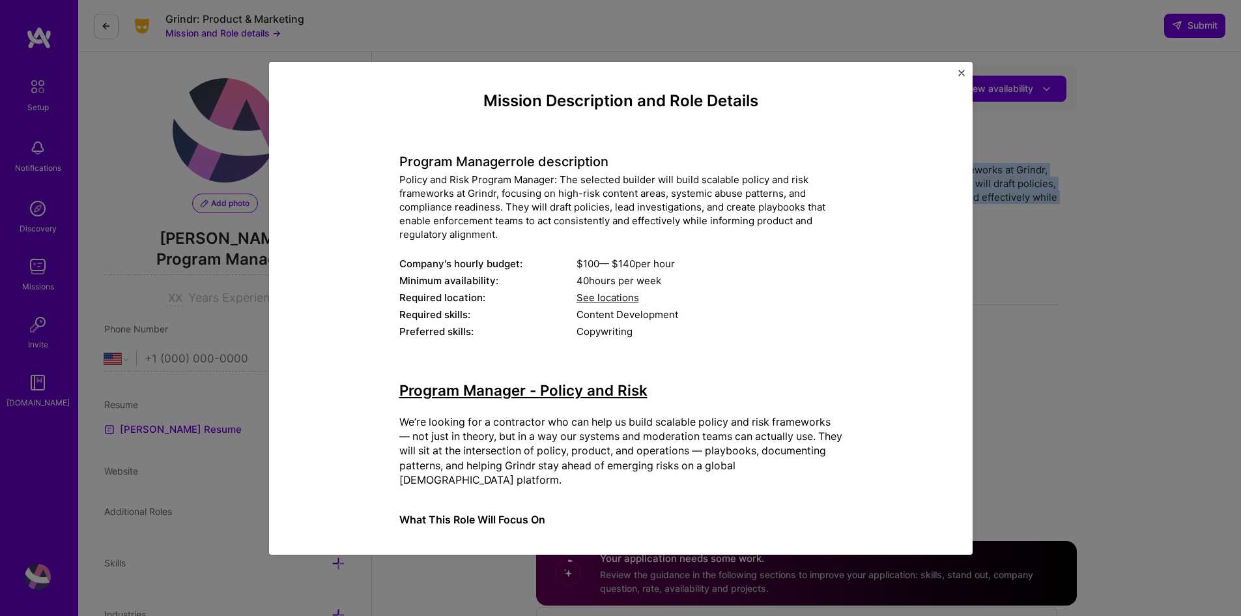
drag, startPoint x: 478, startPoint y: 259, endPoint x: 730, endPoint y: 267, distance: 252.9
click at [730, 267] on div "Company's hourly budget: $ 100 — $ 140 per hour" at bounding box center [620, 264] width 443 height 14
click at [962, 72] on img "Close" at bounding box center [961, 73] width 7 height 7
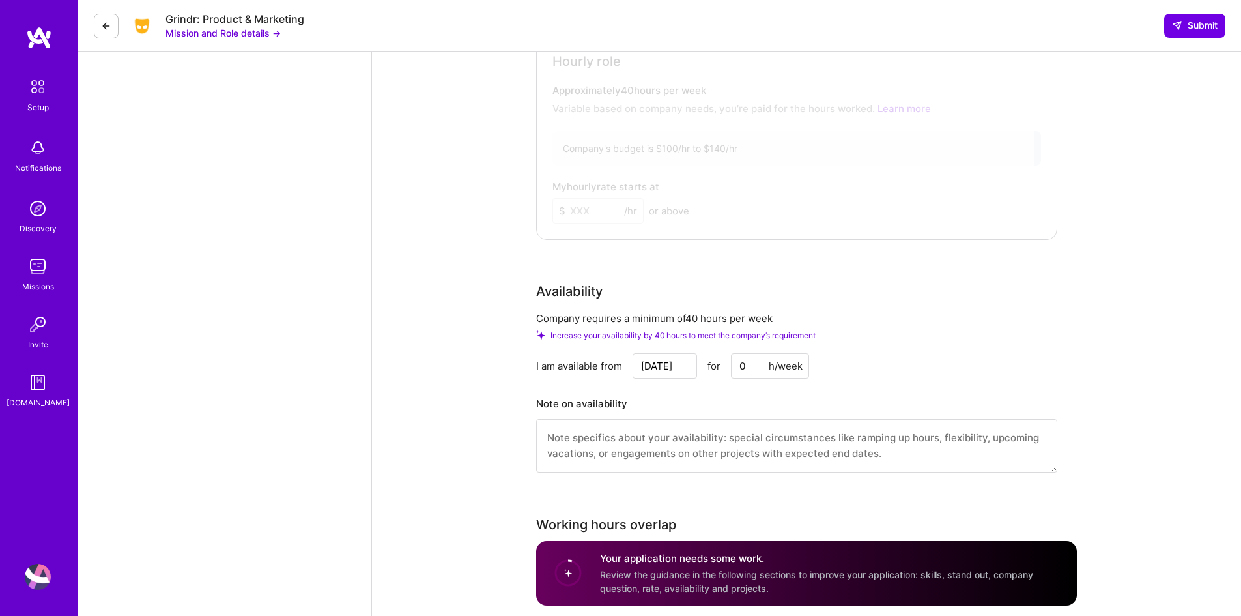
scroll to position [1238, 0]
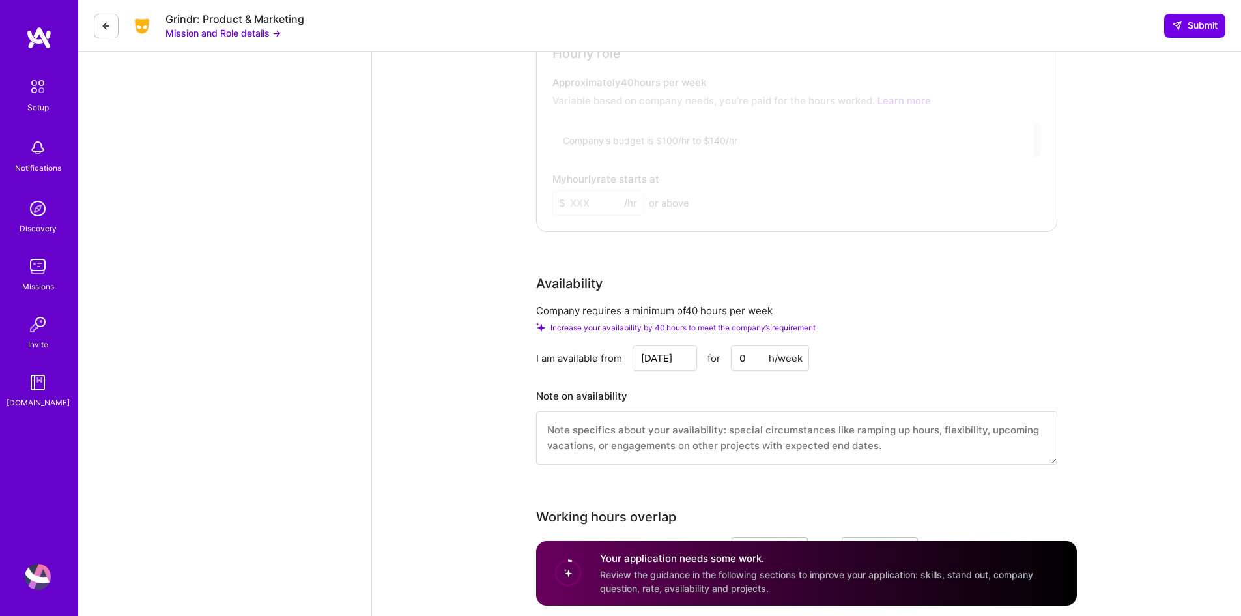
click at [774, 356] on div "h/week" at bounding box center [786, 358] width 34 height 14
click at [751, 361] on input "0" at bounding box center [770, 357] width 78 height 25
drag, startPoint x: 745, startPoint y: 358, endPoint x: 737, endPoint y: 355, distance: 8.9
click at [737, 355] on input "0" at bounding box center [770, 357] width 78 height 25
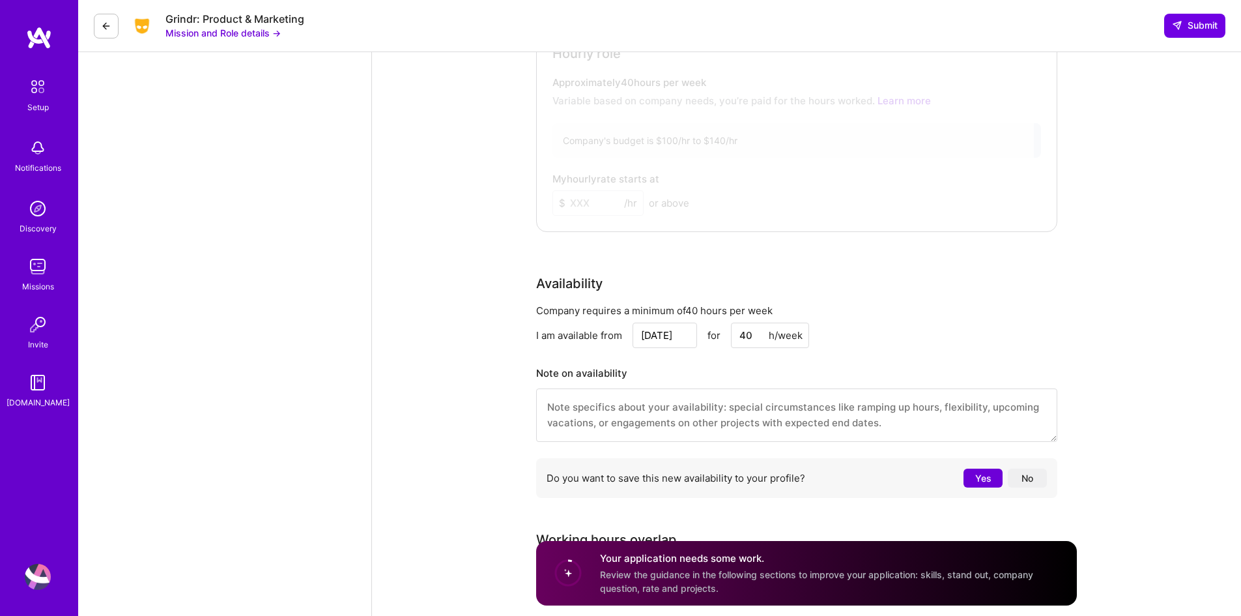
type input "40"
click at [899, 301] on div "Availability Company requires a minimum of 40 hours per week I am available fro…" at bounding box center [796, 389] width 521 height 230
click at [991, 479] on button "Yes" at bounding box center [983, 477] width 39 height 19
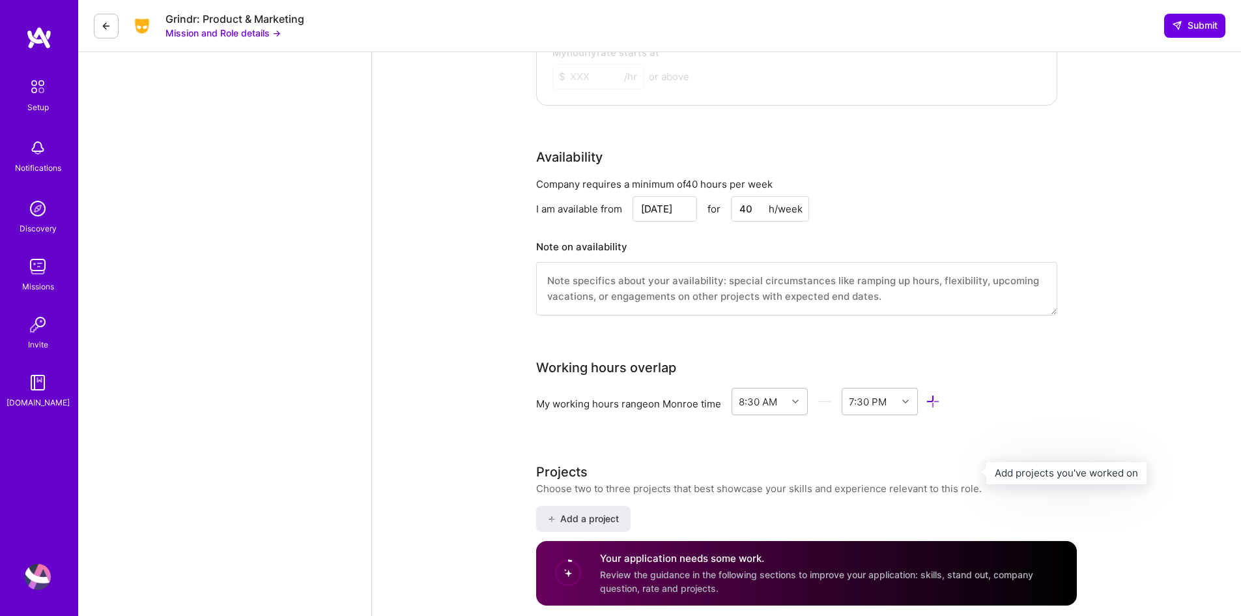
scroll to position [1368, 0]
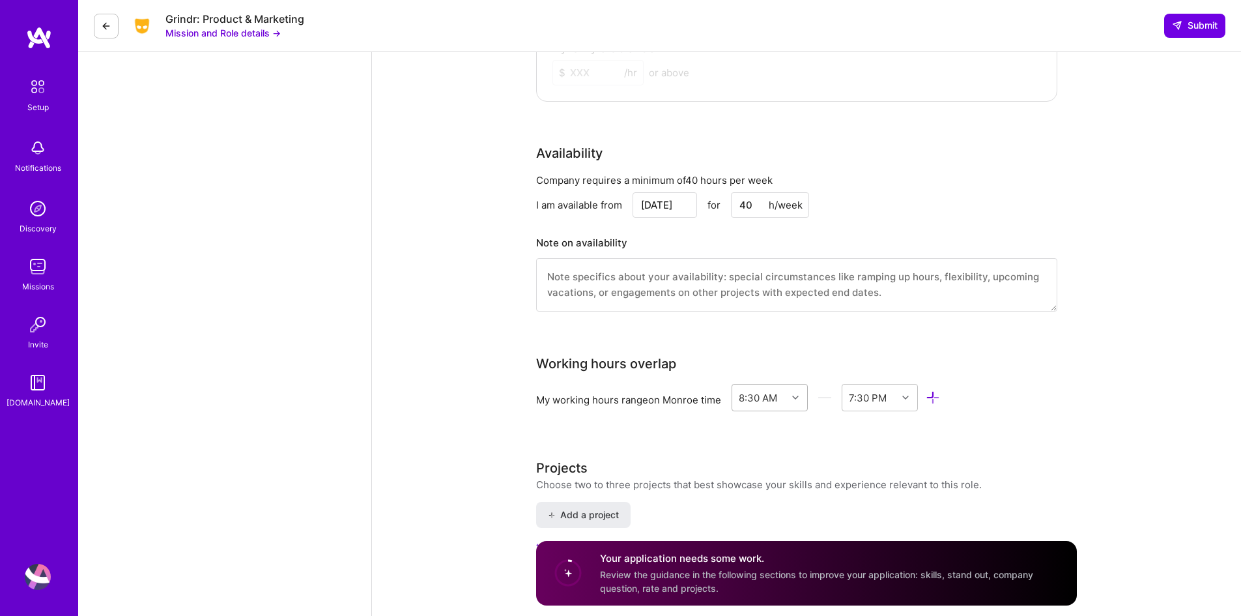
click at [796, 394] on icon at bounding box center [795, 397] width 7 height 7
drag, startPoint x: 794, startPoint y: 440, endPoint x: 801, endPoint y: 446, distance: 8.9
click at [799, 449] on div "12:00 AM 12:30 AM 1:00 AM 1:30 AM 2:00 AM 2:30 AM 3:00 AM 3:30 AM 4:00 AM 4:30 …" at bounding box center [770, 513] width 76 height 195
click at [767, 474] on div "8:00 AM" at bounding box center [770, 474] width 76 height 24
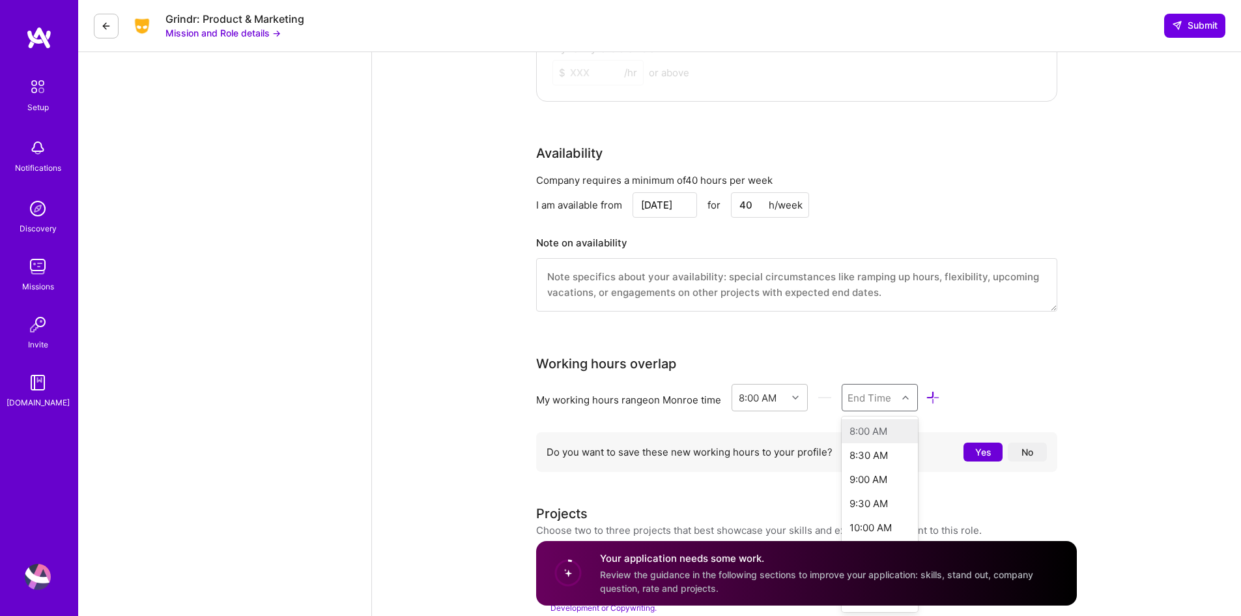
click at [911, 398] on div at bounding box center [907, 397] width 20 height 17
click at [864, 487] on div "5:00 PM" at bounding box center [880, 487] width 76 height 24
click at [1004, 367] on div "Working hours overlap" at bounding box center [796, 364] width 521 height 20
click at [982, 453] on button "Yes" at bounding box center [983, 451] width 39 height 19
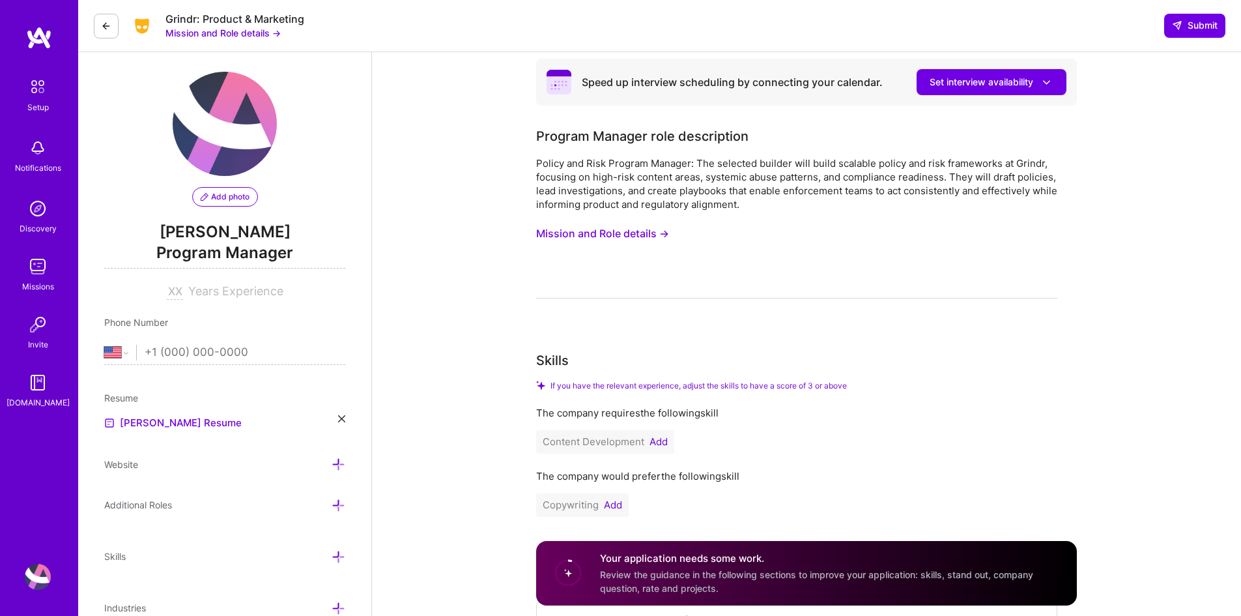
scroll to position [0, 0]
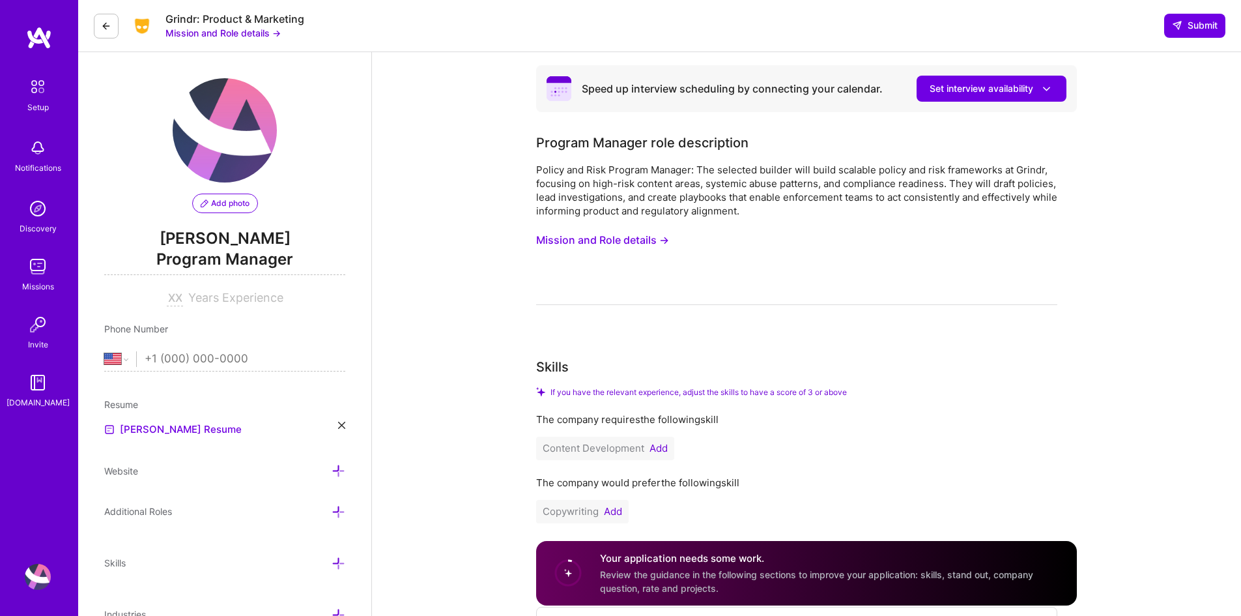
click at [191, 355] on input "tel" at bounding box center [245, 359] width 201 height 38
type input "1 (240) 478-2730"
click at [38, 99] on img at bounding box center [37, 86] width 27 height 27
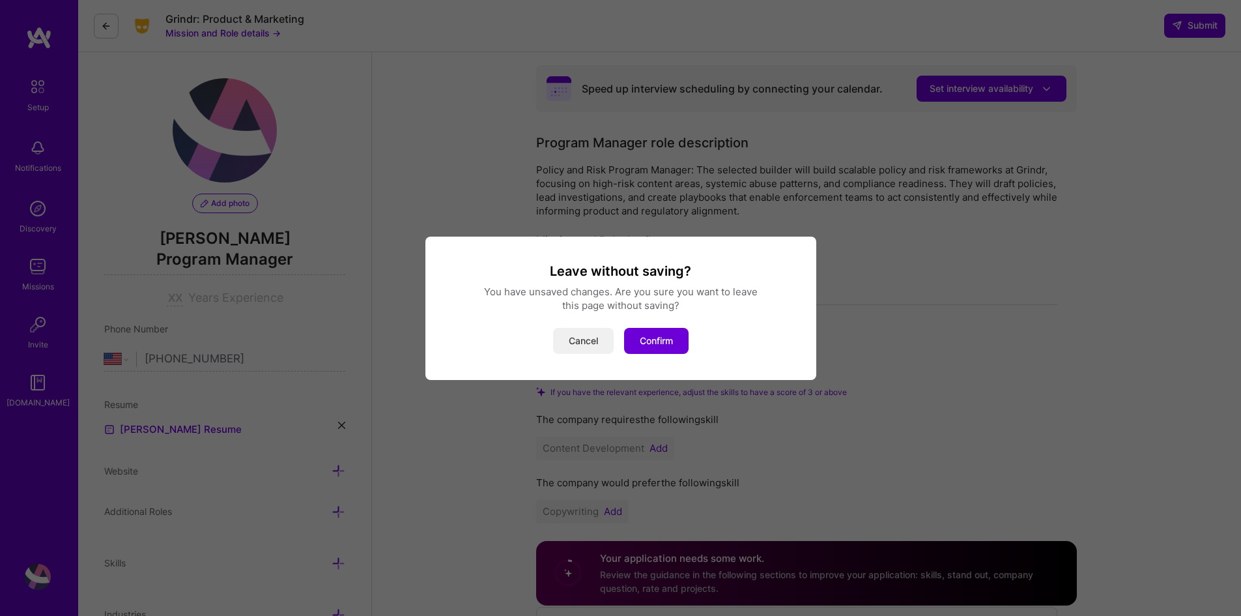
click at [593, 345] on button "Cancel" at bounding box center [583, 341] width 61 height 26
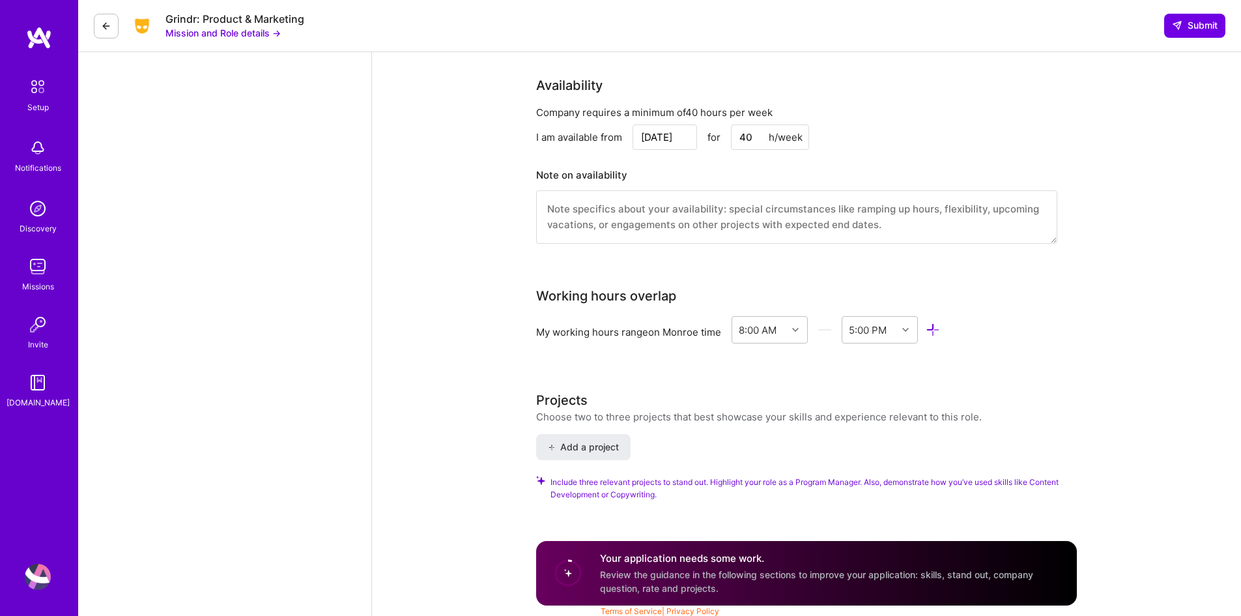
scroll to position [1440, 0]
